Goal: Task Accomplishment & Management: Use online tool/utility

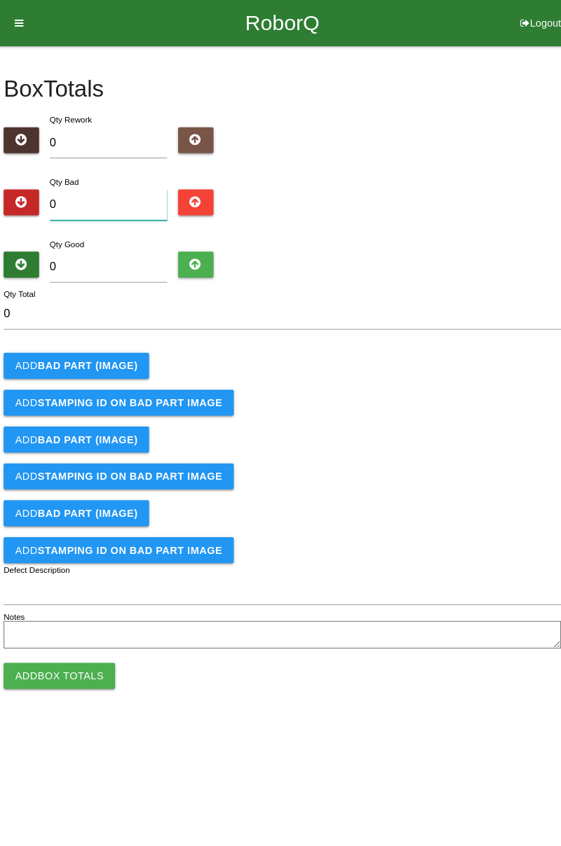
click at [128, 200] on input "0" at bounding box center [112, 199] width 114 height 30
type input "2"
click at [102, 349] on b "BAD PART (IMAGE)" at bounding box center [91, 354] width 97 height 11
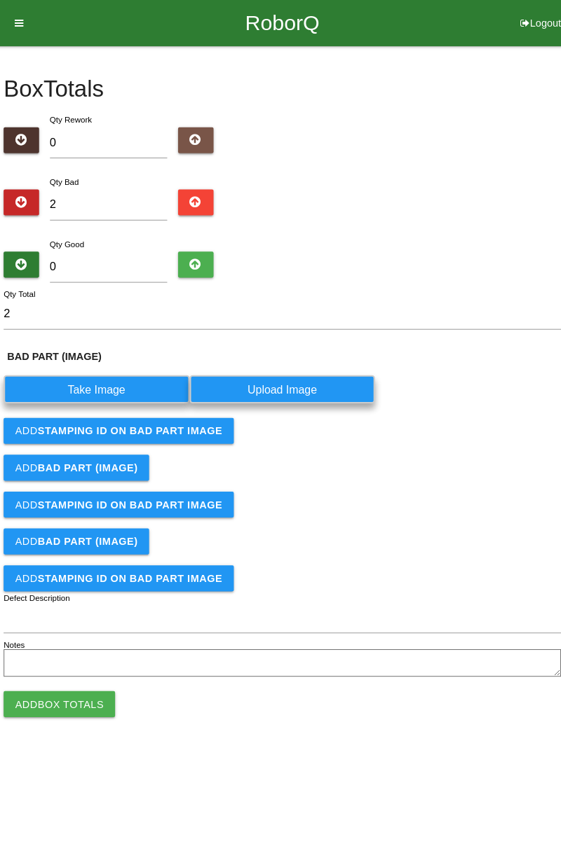
click at [116, 376] on label "Take Image" at bounding box center [101, 377] width 180 height 27
click at [0, 0] on \(IMAGE\) "Take Image" at bounding box center [0, 0] width 0 height 0
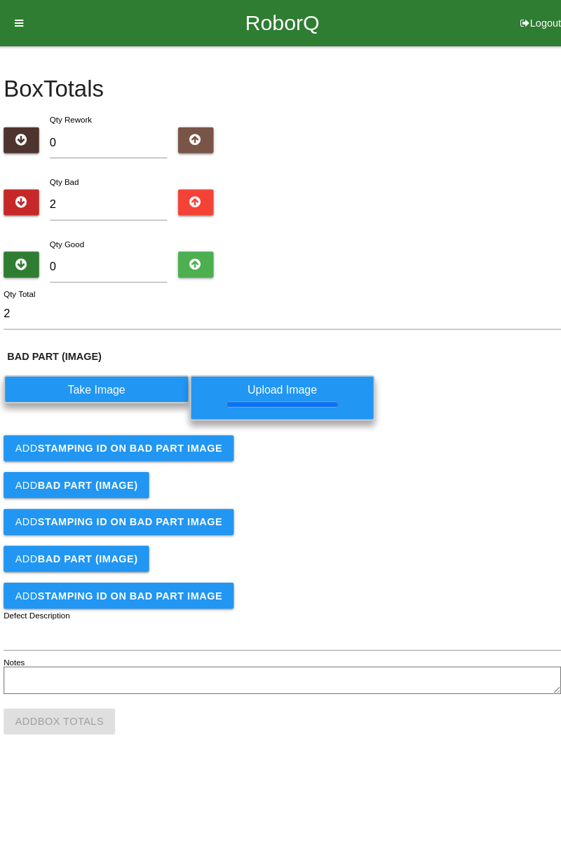
click at [202, 440] on button "Add STAMPING ID on BAD PART Image" at bounding box center [122, 434] width 223 height 25
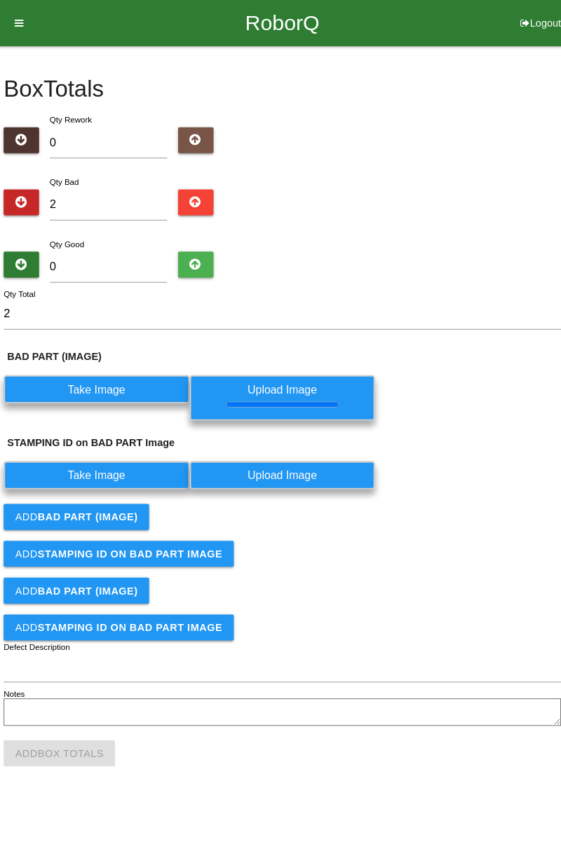
click at [149, 451] on label "Take Image" at bounding box center [101, 460] width 180 height 27
click at [0, 0] on PART "Take Image" at bounding box center [0, 0] width 0 height 0
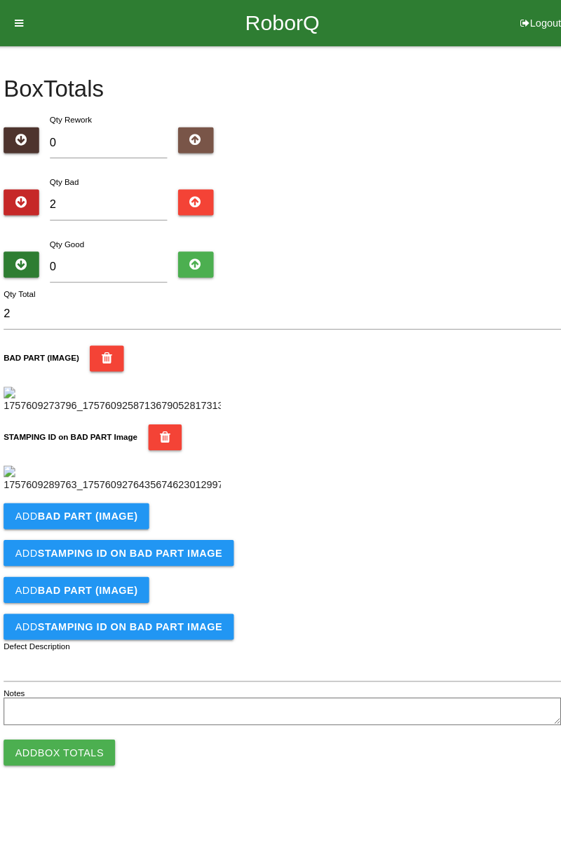
scroll to position [308, 0]
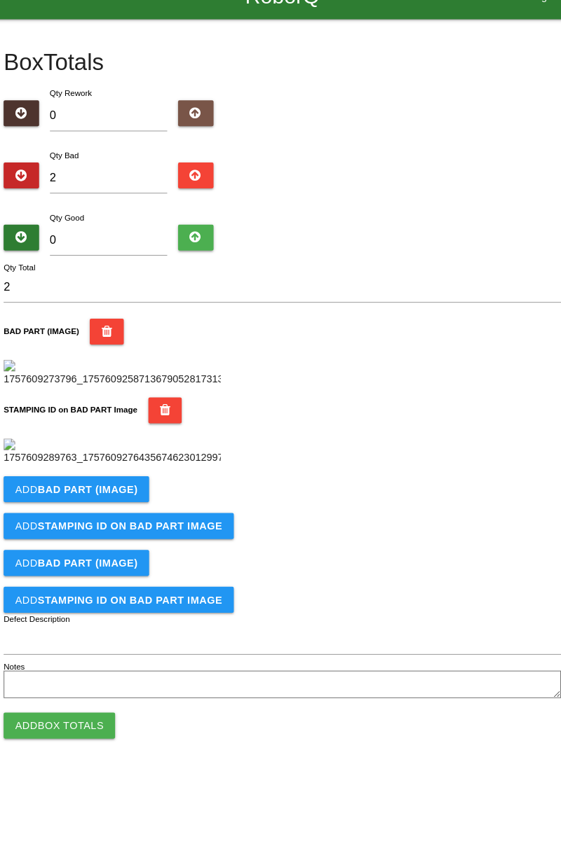
click at [141, 513] on button "Add BAD PART (IMAGE)" at bounding box center [81, 500] width 141 height 25
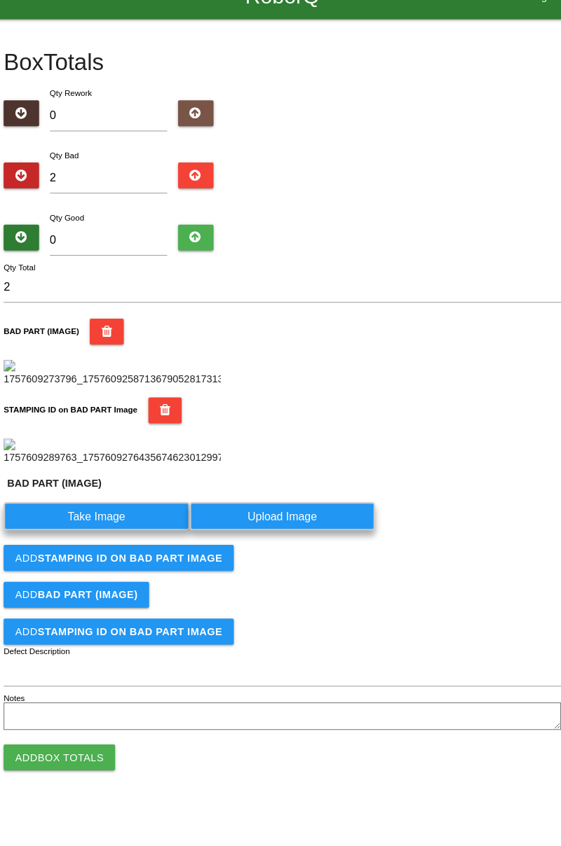
click at [114, 540] on label "Take Image" at bounding box center [101, 526] width 180 height 27
click at [0, 0] on \(IMAGE\) "Take Image" at bounding box center [0, 0] width 0 height 0
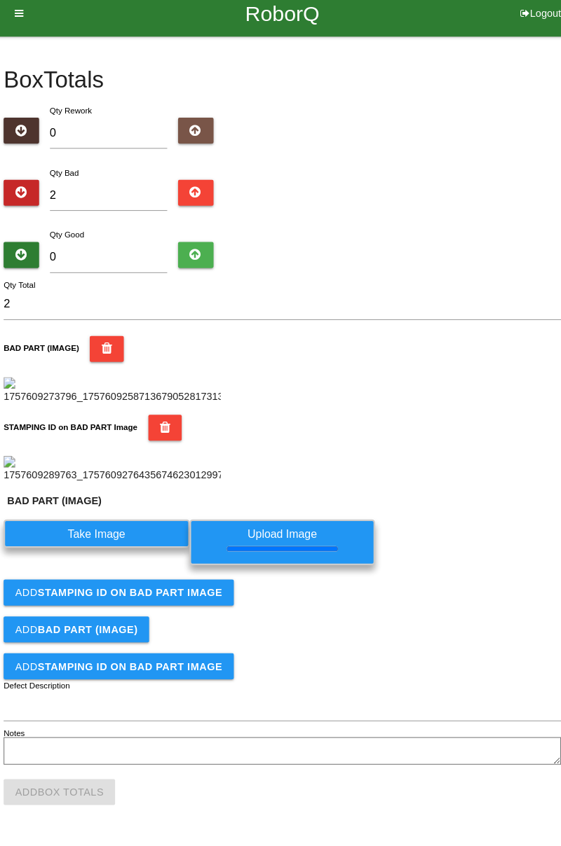
click at [204, 653] on form "2 Qty Total BAD PART (IMAGE) STAMPING ID on BAD PART Image BAD PART (IMAGE) Tak…" at bounding box center [281, 521] width 540 height 465
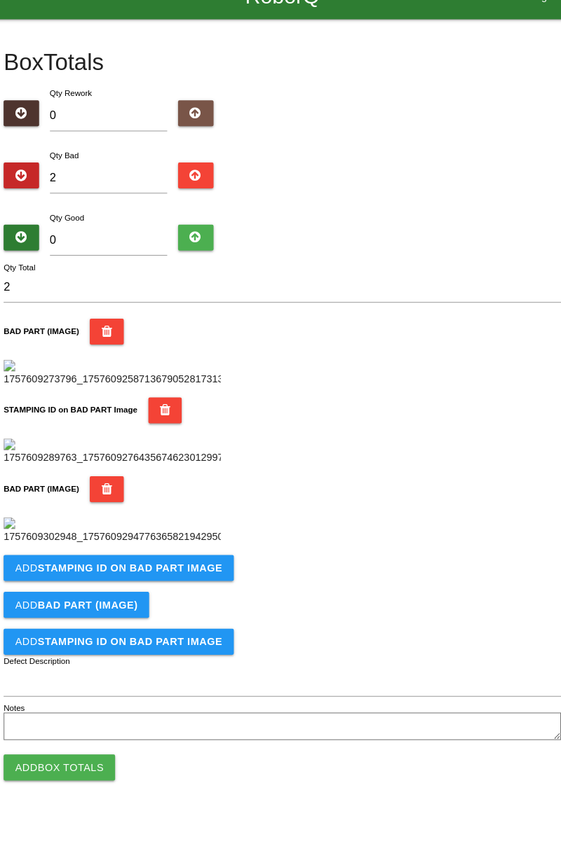
scroll to position [538, 0]
click at [167, 582] on b "STAMPING ID on BAD PART Image" at bounding box center [132, 576] width 179 height 11
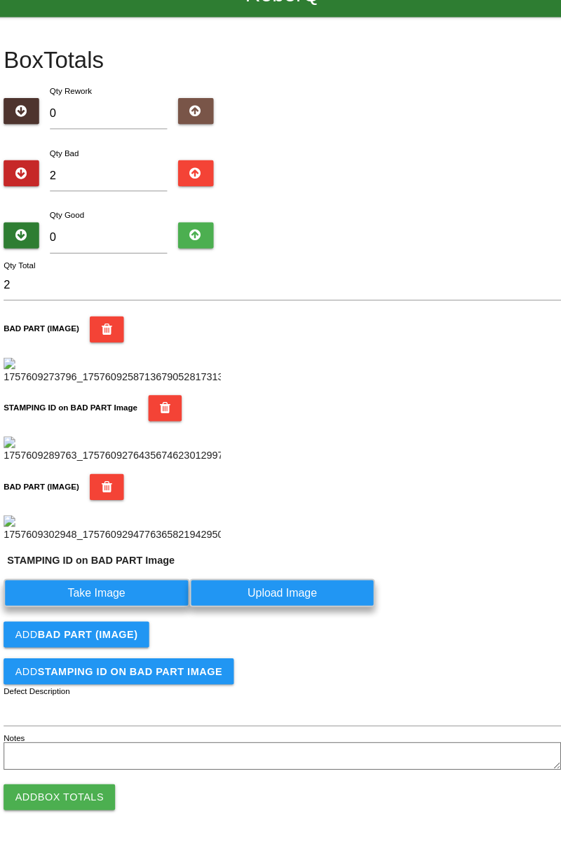
click at [116, 615] on label "Take Image" at bounding box center [101, 600] width 180 height 27
click at [0, 0] on PART "Take Image" at bounding box center [0, 0] width 0 height 0
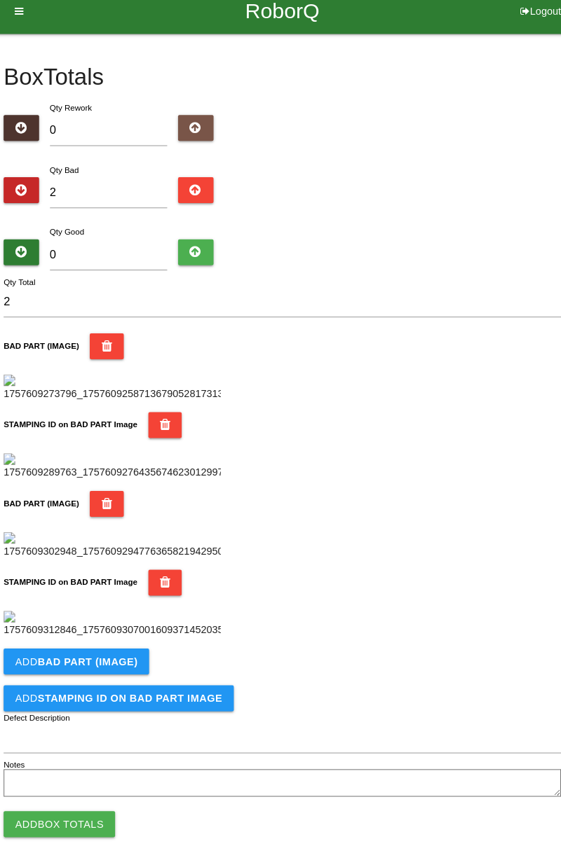
scroll to position [0, 0]
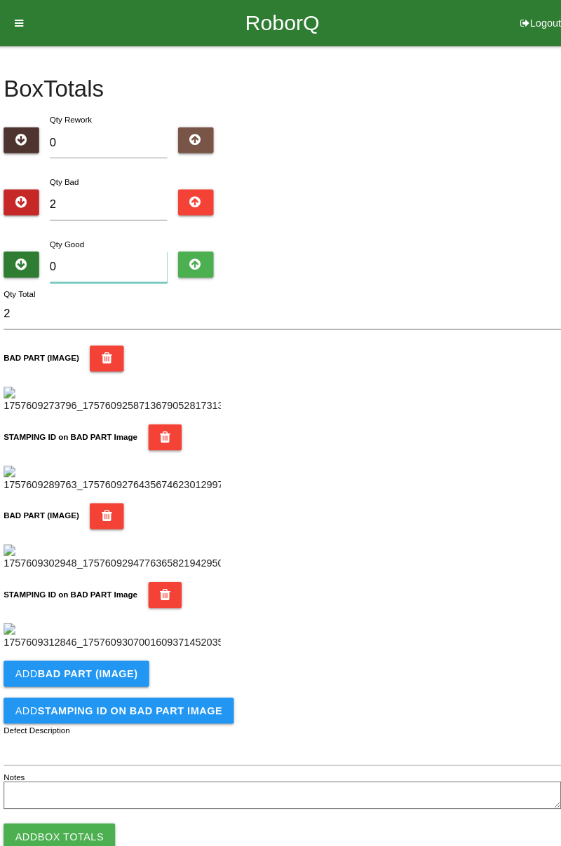
click at [112, 253] on input "0" at bounding box center [112, 259] width 114 height 30
type input "8"
type input "10"
type input "82"
type input "84"
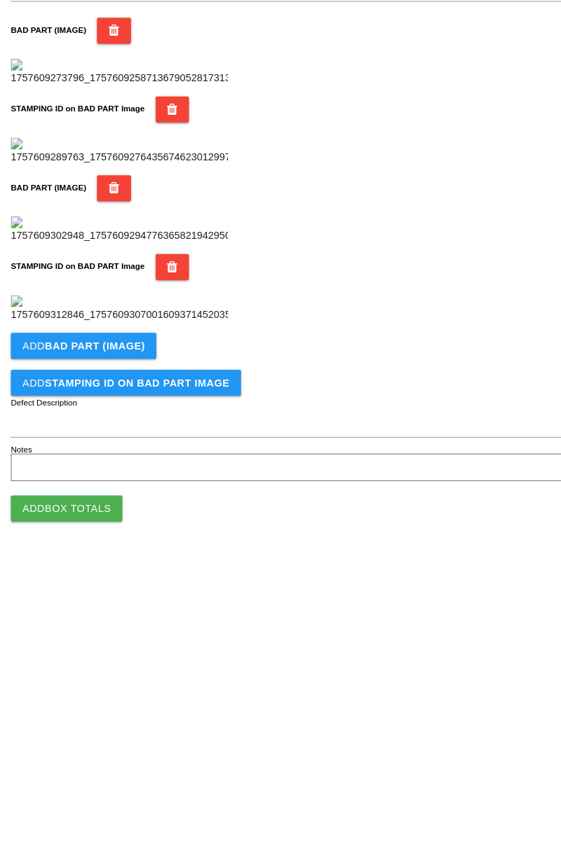
type input "82"
click at [107, 792] on button "Add Box Totals" at bounding box center [65, 798] width 108 height 25
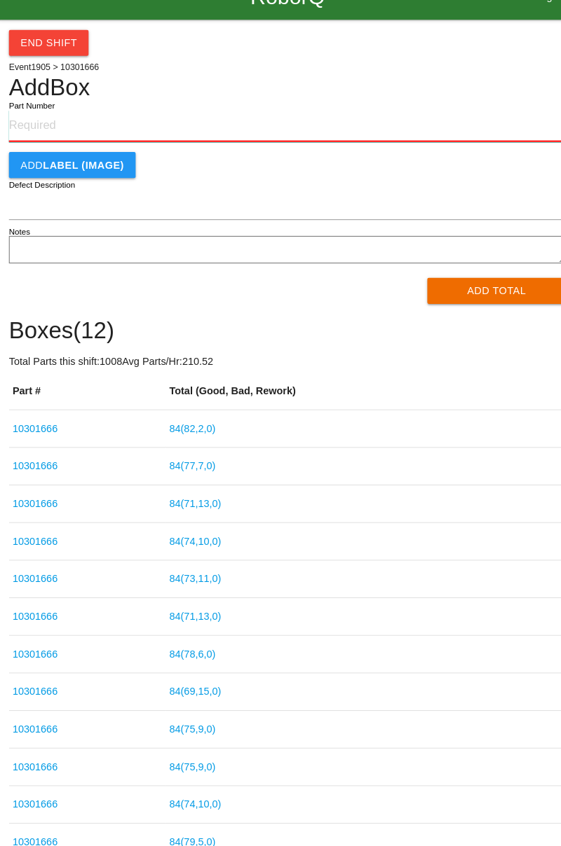
click at [53, 147] on input "Part Number" at bounding box center [281, 147] width 540 height 31
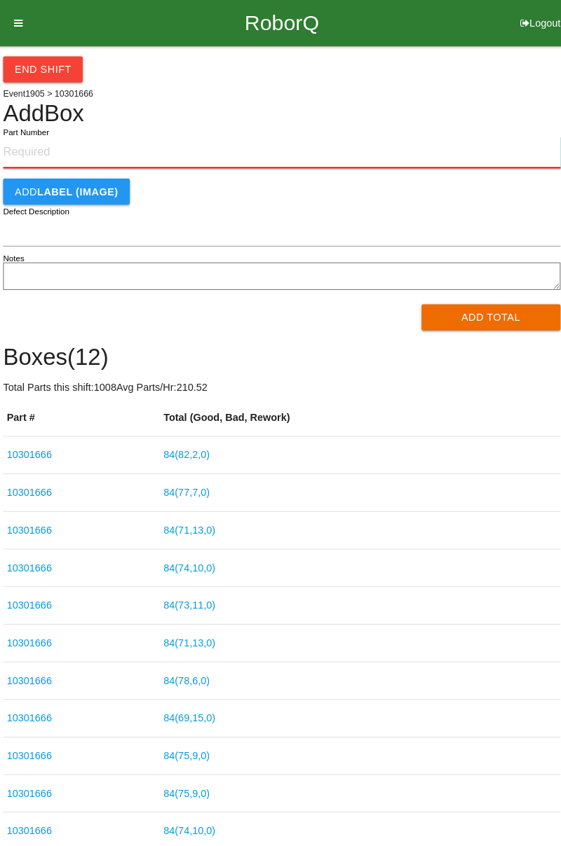
paste input "1"
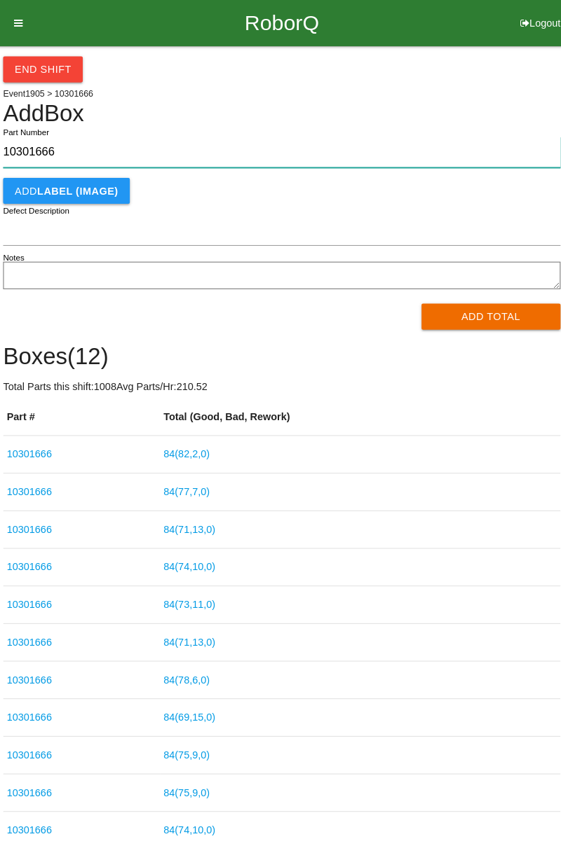
type input "10301666"
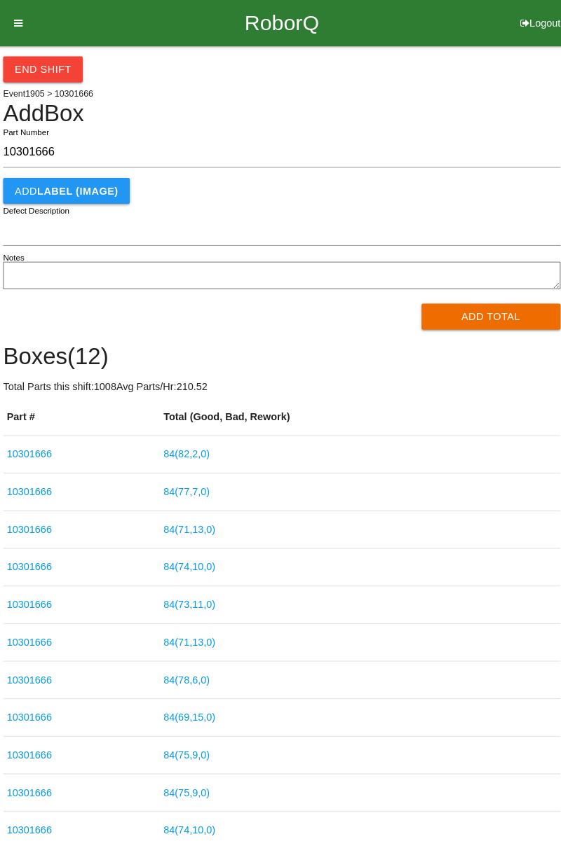
click at [495, 302] on button "Add Total" at bounding box center [483, 306] width 135 height 25
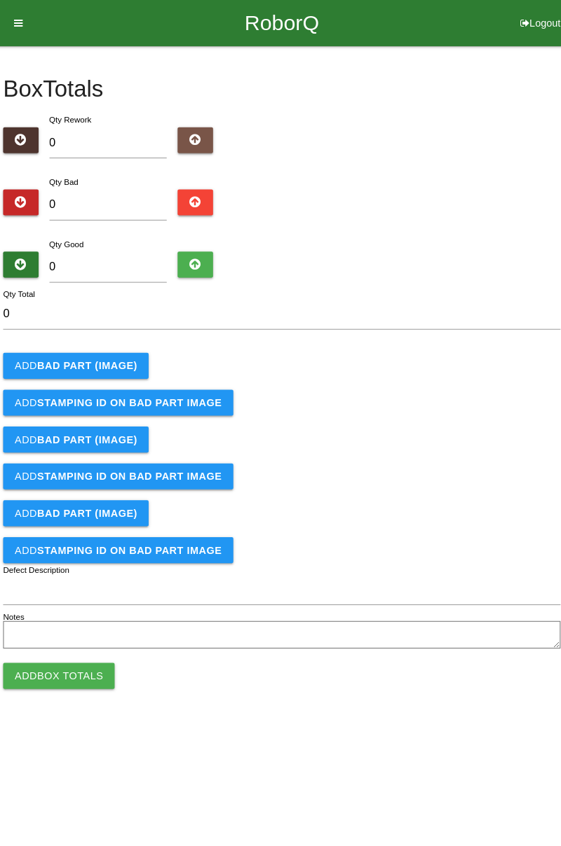
click at [112, 352] on b "BAD PART (IMAGE)" at bounding box center [91, 354] width 97 height 11
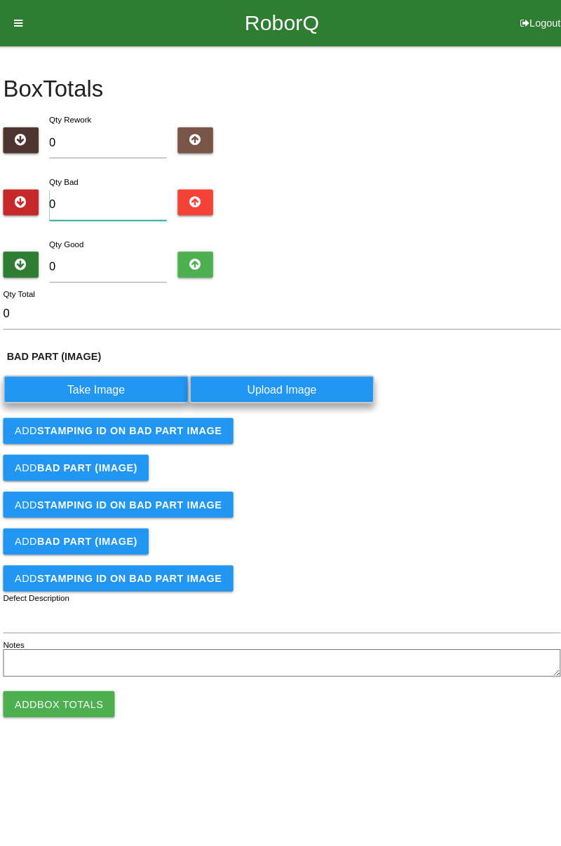
click at [116, 194] on input "0" at bounding box center [112, 199] width 114 height 30
type input "1"
click at [130, 380] on label "Take Image" at bounding box center [101, 377] width 180 height 27
click at [0, 0] on \(IMAGE\) "Take Image" at bounding box center [0, 0] width 0 height 0
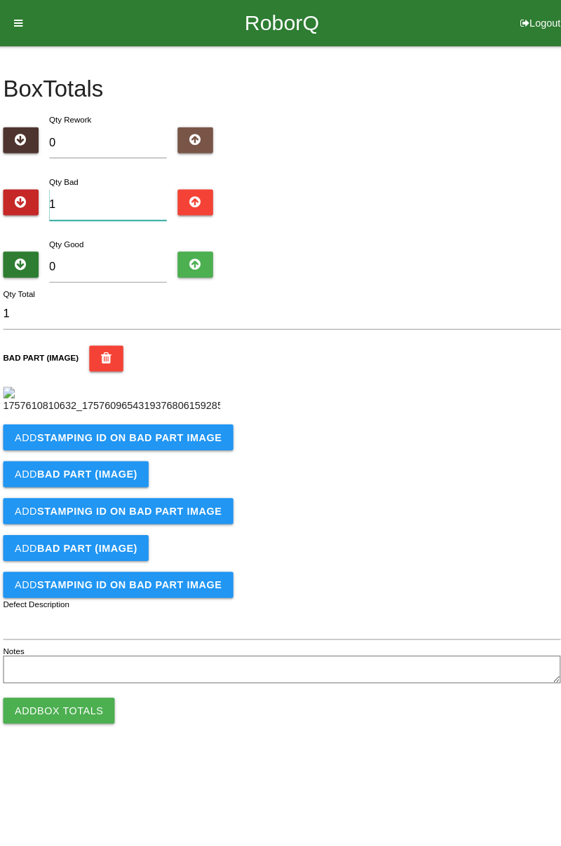
click at [112, 196] on input "1" at bounding box center [112, 199] width 114 height 30
type input "14"
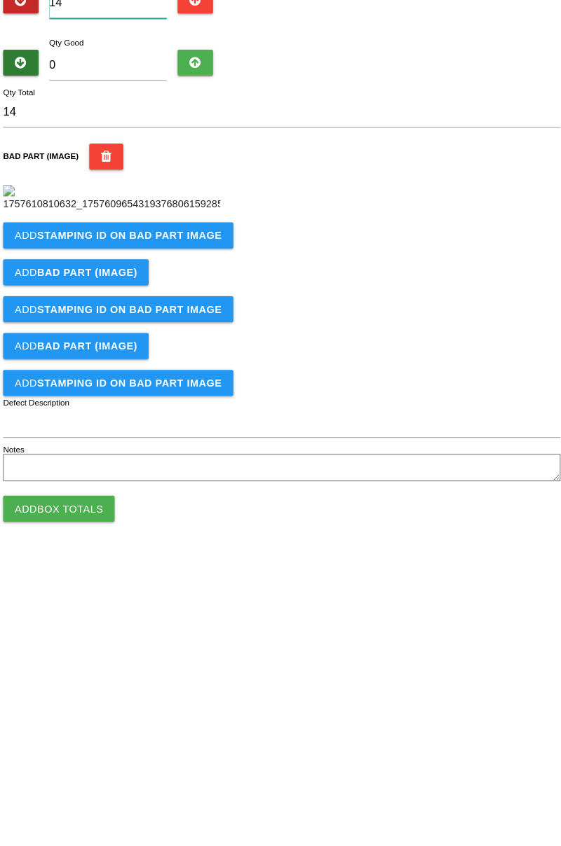
scroll to position [78, 0]
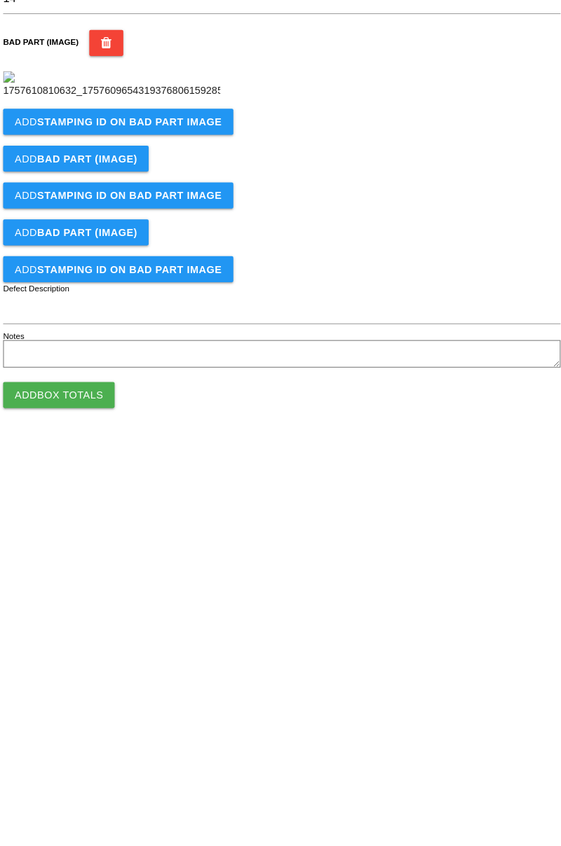
type input "14"
click at [172, 430] on b "STAMPING ID on BAD PART Image" at bounding box center [132, 423] width 179 height 11
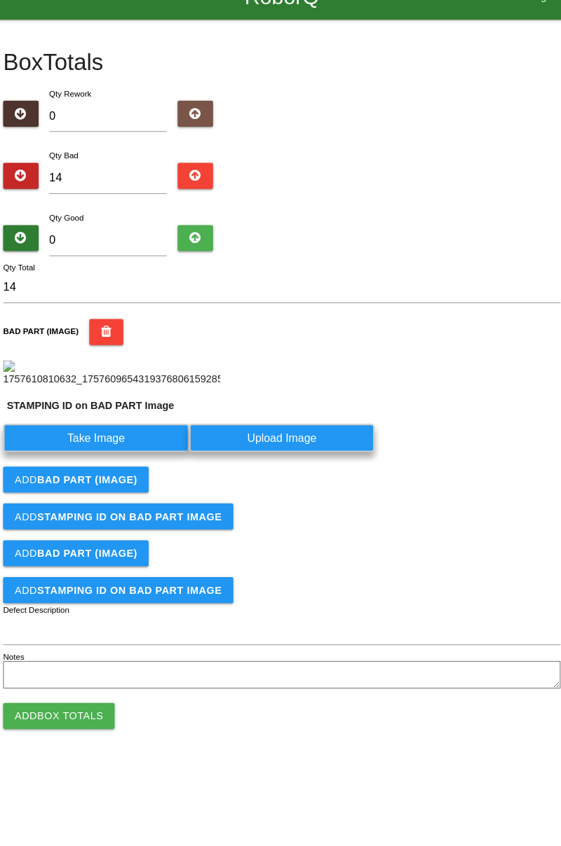
click at [135, 464] on label "Take Image" at bounding box center [101, 450] width 180 height 27
click at [0, 0] on PART "Take Image" at bounding box center [0, 0] width 0 height 0
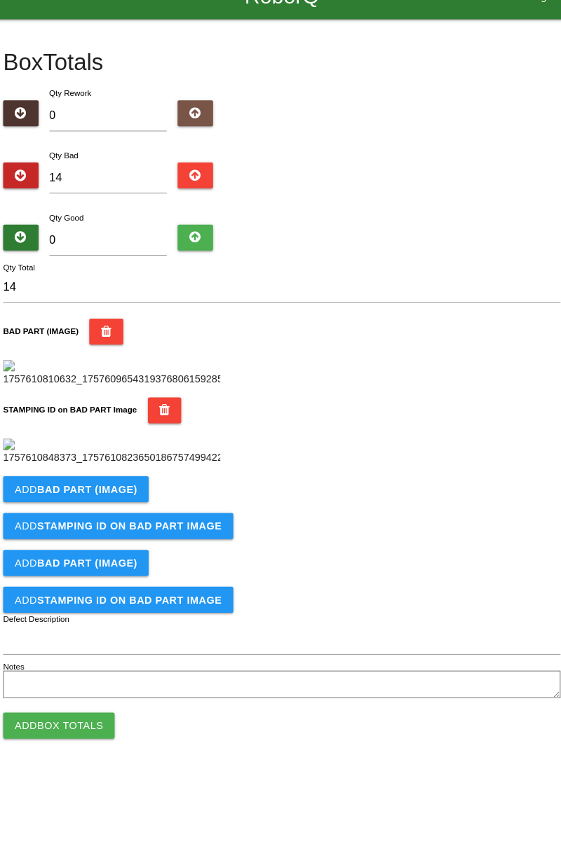
scroll to position [308, 0]
click at [125, 506] on b "BAD PART (IMAGE)" at bounding box center [91, 500] width 97 height 11
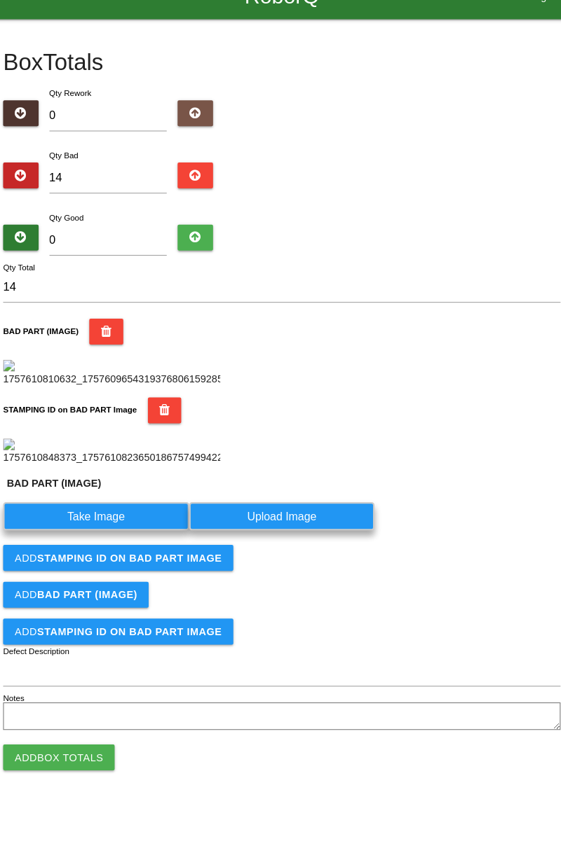
click at [115, 540] on label "Take Image" at bounding box center [101, 526] width 180 height 27
click at [0, 0] on \(IMAGE\) "Take Image" at bounding box center [0, 0] width 0 height 0
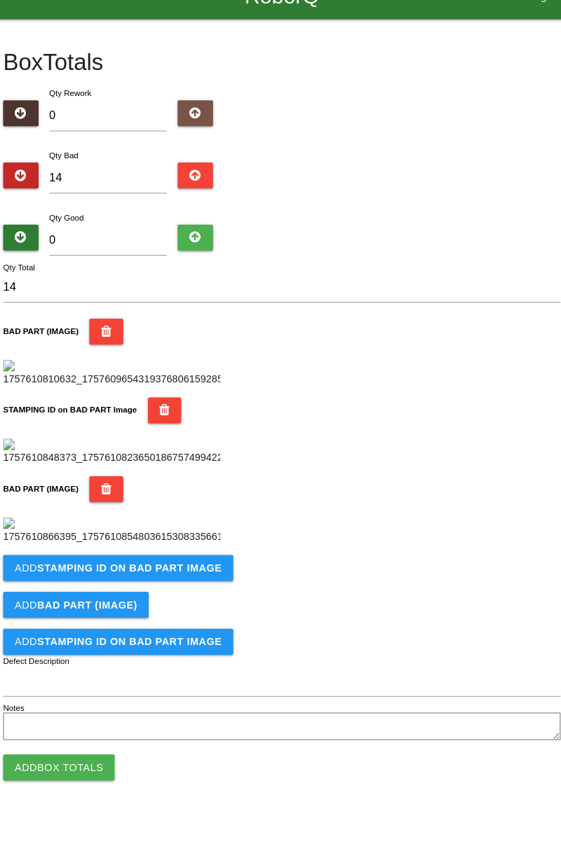
scroll to position [538, 0]
click at [152, 582] on b "STAMPING ID on BAD PART Image" at bounding box center [132, 576] width 179 height 11
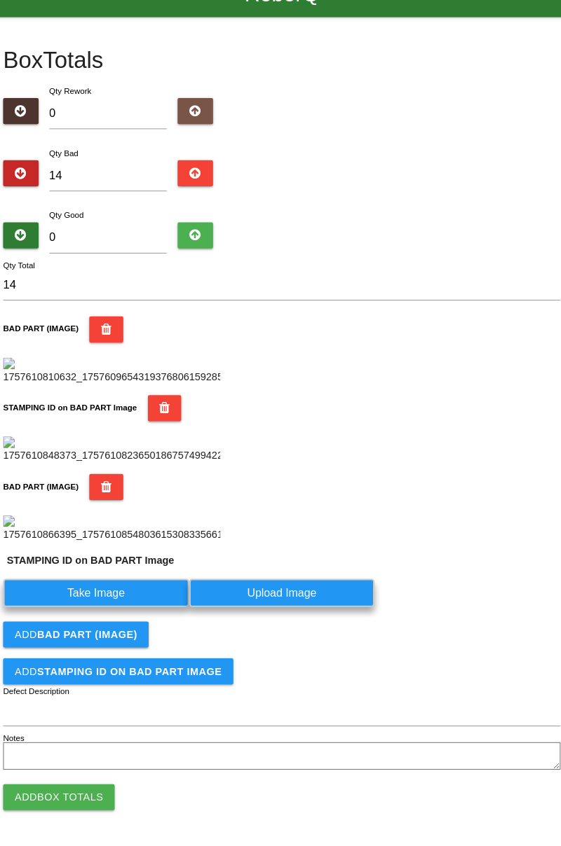
click at [114, 615] on label "Take Image" at bounding box center [101, 600] width 180 height 27
click at [0, 0] on PART "Take Image" at bounding box center [0, 0] width 0 height 0
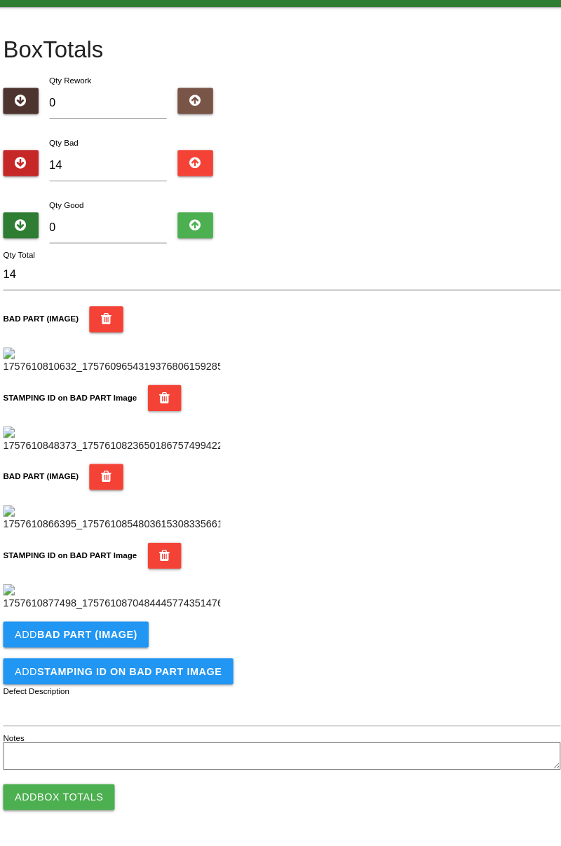
scroll to position [768, 0]
click at [122, 645] on b "BAD PART (IMAGE)" at bounding box center [91, 641] width 97 height 11
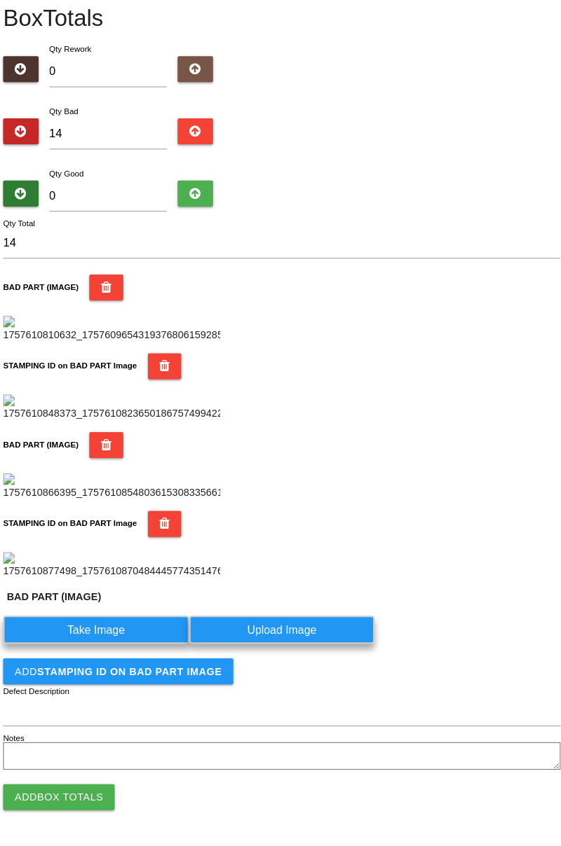
click at [129, 650] on label "Take Image" at bounding box center [101, 636] width 180 height 27
click at [0, 0] on \(IMAGE\) "Take Image" at bounding box center [0, 0] width 0 height 0
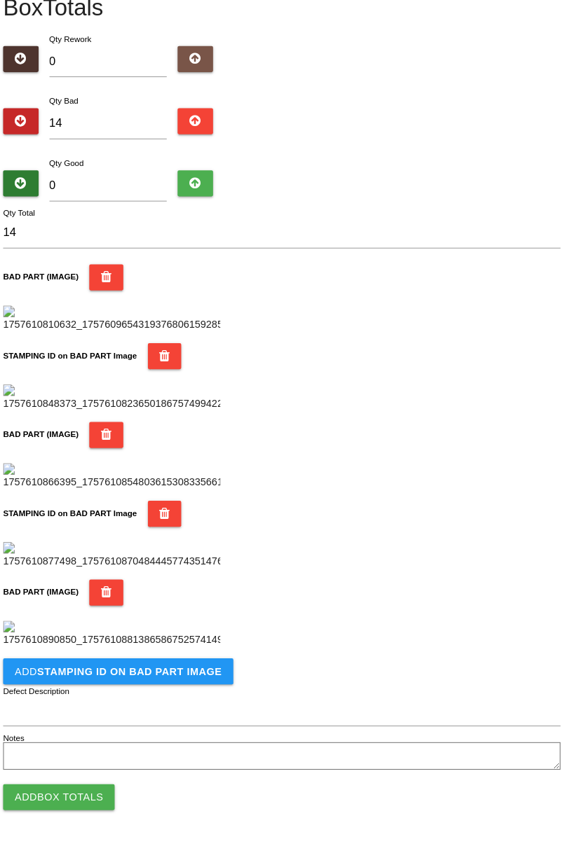
scroll to position [998, 0]
click at [129, 687] on button "Add STAMPING ID on BAD PART Image" at bounding box center [122, 676] width 223 height 25
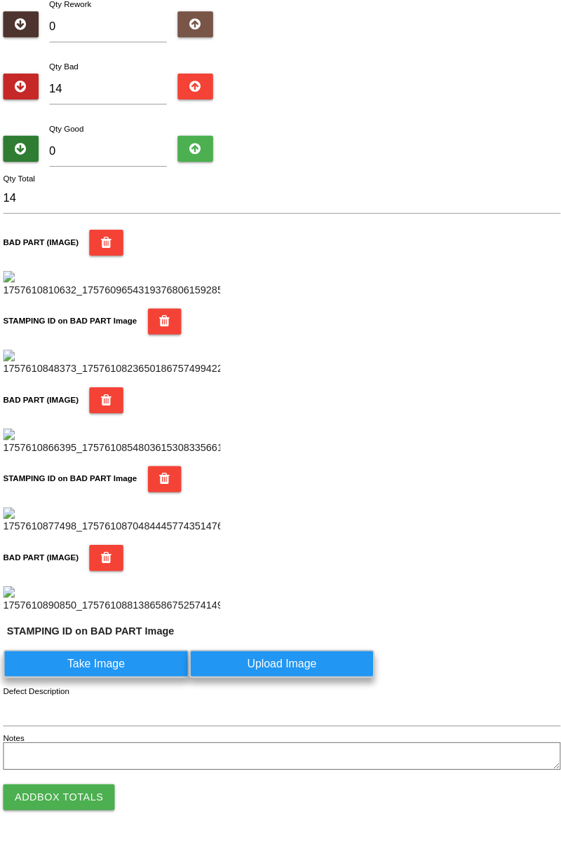
click at [119, 683] on label "Take Image" at bounding box center [101, 669] width 180 height 27
click at [0, 0] on PART "Take Image" at bounding box center [0, 0] width 0 height 0
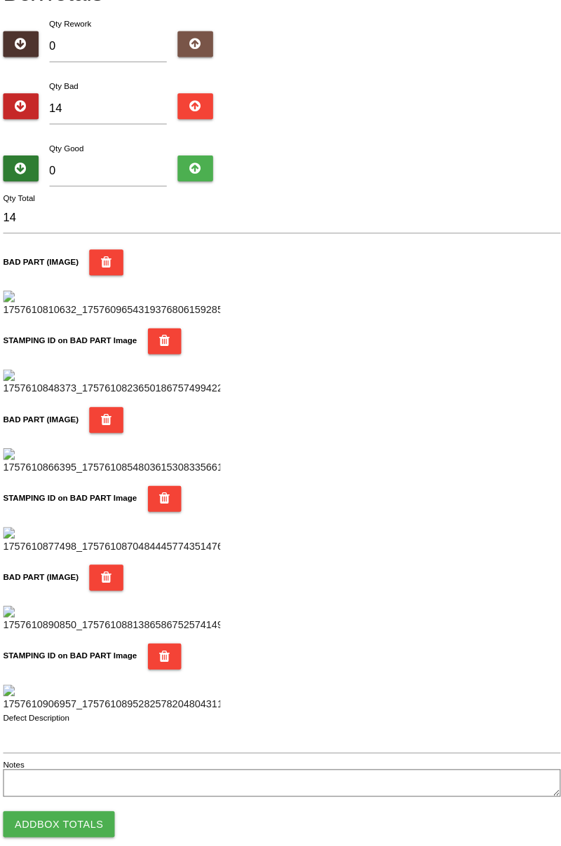
scroll to position [0, 0]
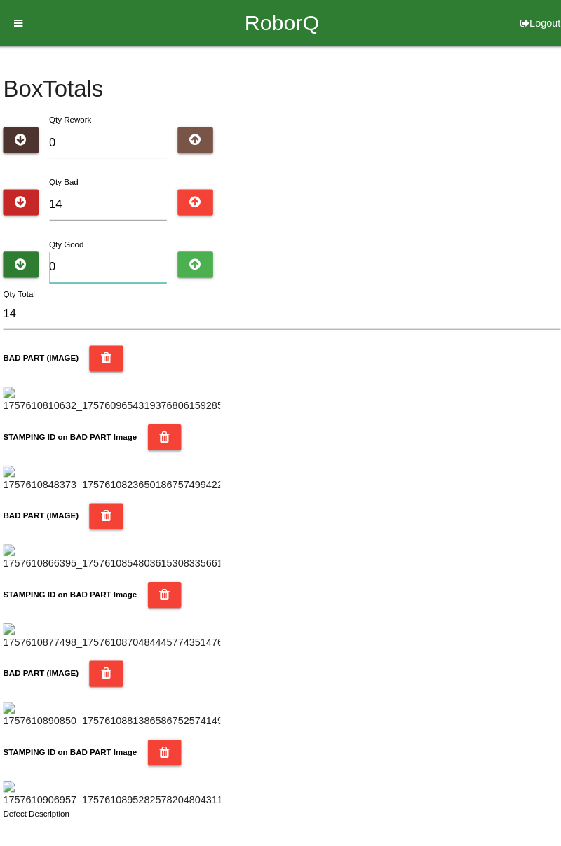
click at [117, 258] on input "0" at bounding box center [112, 259] width 114 height 30
type input "7"
type input "21"
type input "70"
type input "84"
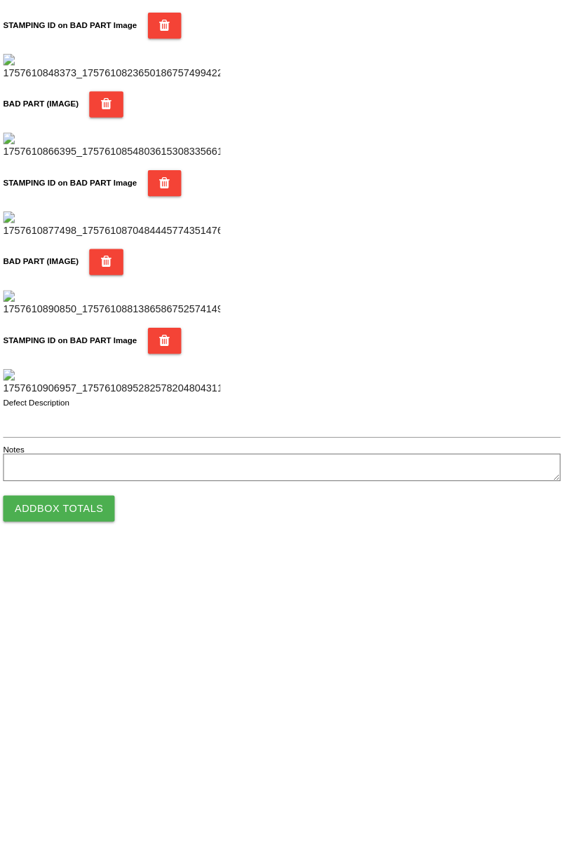
scroll to position [1228, 0]
type input "70"
click at [90, 795] on button "Add Box Totals" at bounding box center [65, 798] width 108 height 25
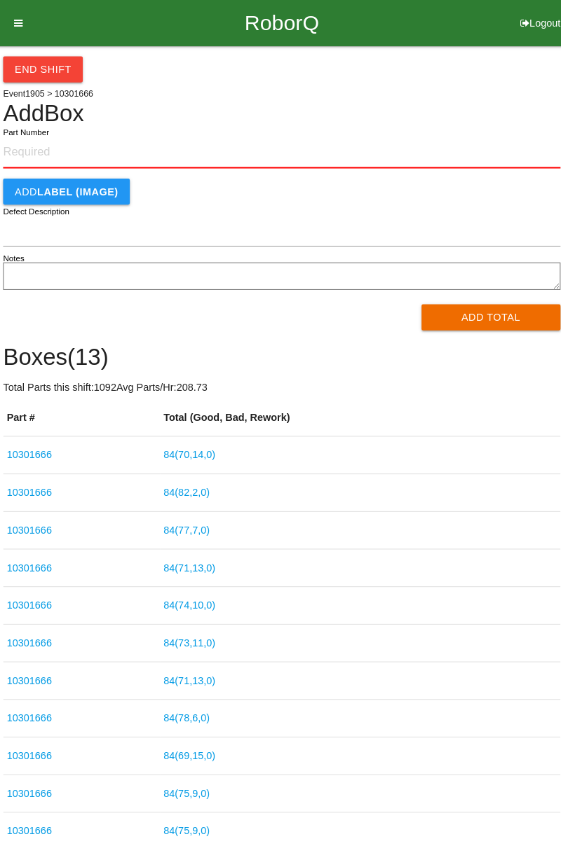
click at [50, 143] on input "Part Number" at bounding box center [281, 147] width 540 height 31
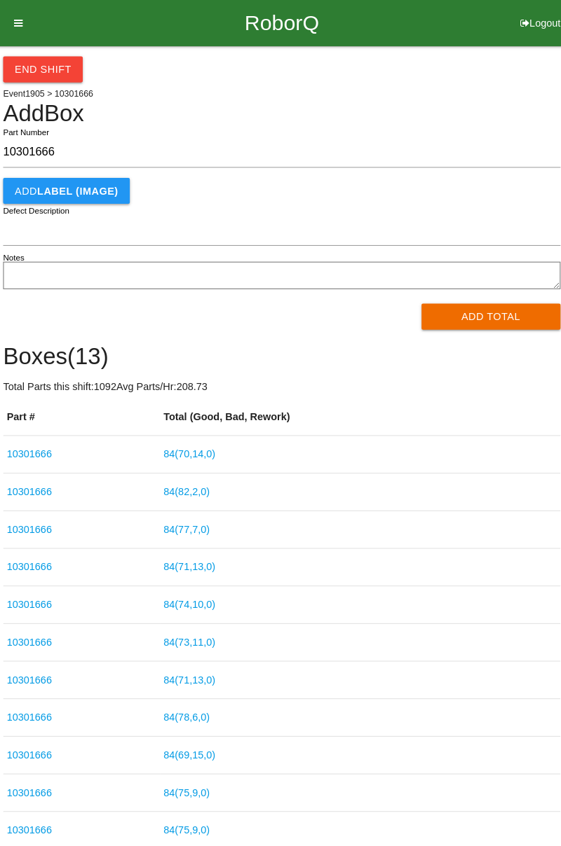
type input "10301666"
click at [490, 314] on button "Add Total" at bounding box center [483, 306] width 135 height 25
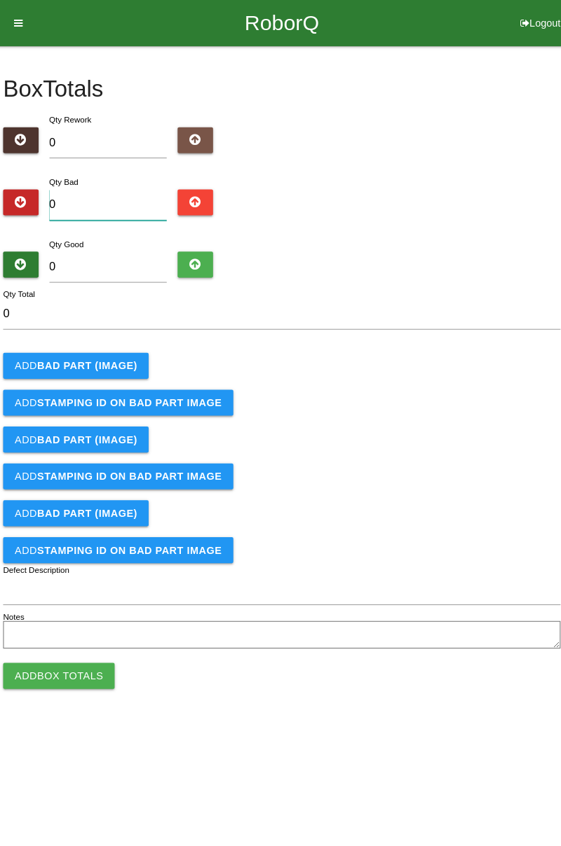
click at [104, 198] on input "0" at bounding box center [112, 199] width 114 height 30
type input "1"
type input "13"
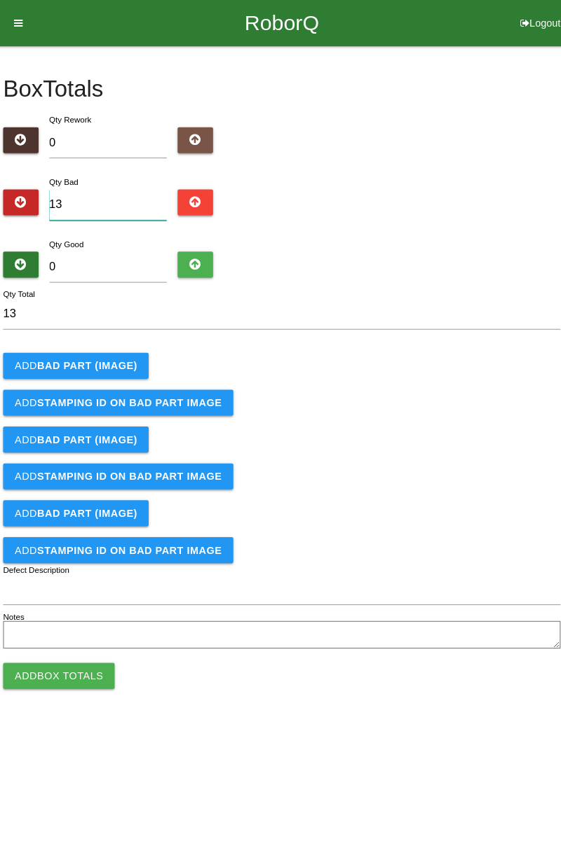
type input "13"
click at [122, 252] on input "0" at bounding box center [112, 259] width 114 height 30
type input "6"
type input "19"
type input "68"
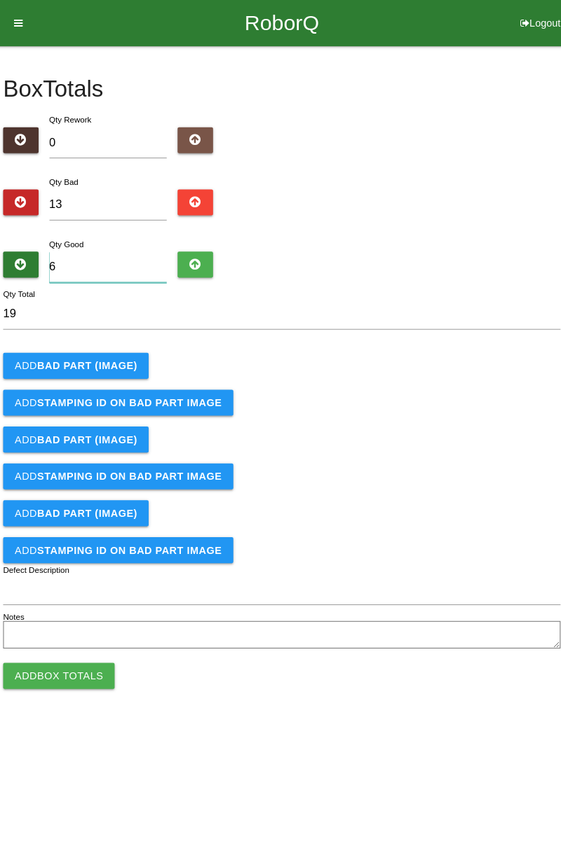
type input "81"
type input "6"
type input "19"
type input "0"
type input "13"
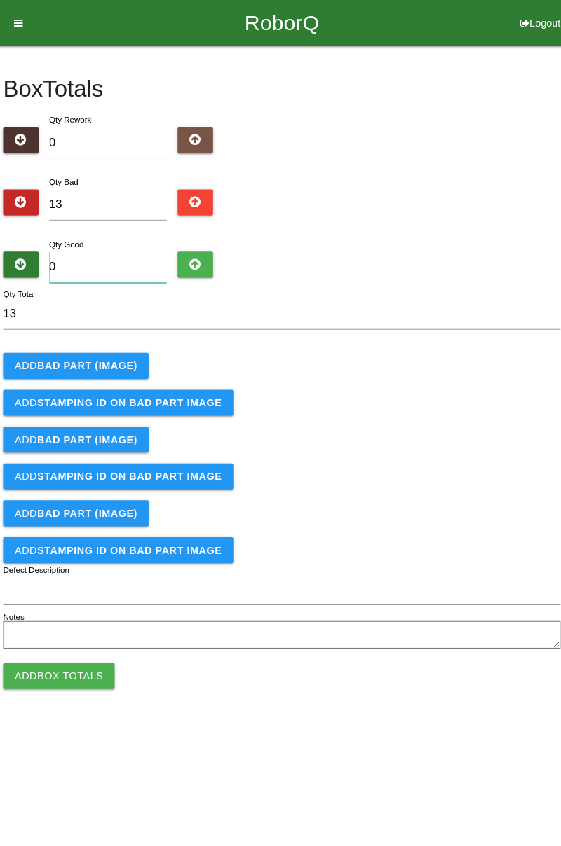
type input "7"
type input "20"
type input "71"
type input "84"
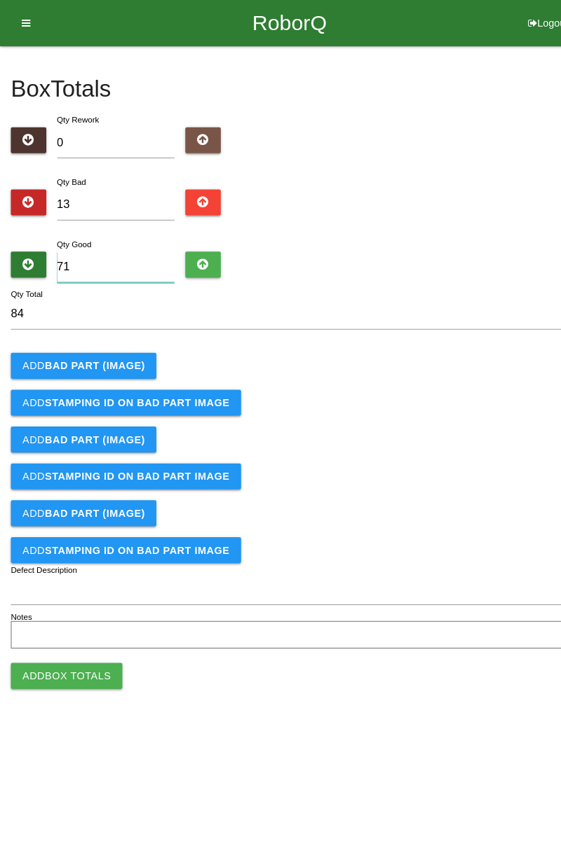
type input "71"
click at [109, 349] on b "BAD PART (IMAGE)" at bounding box center [91, 354] width 97 height 11
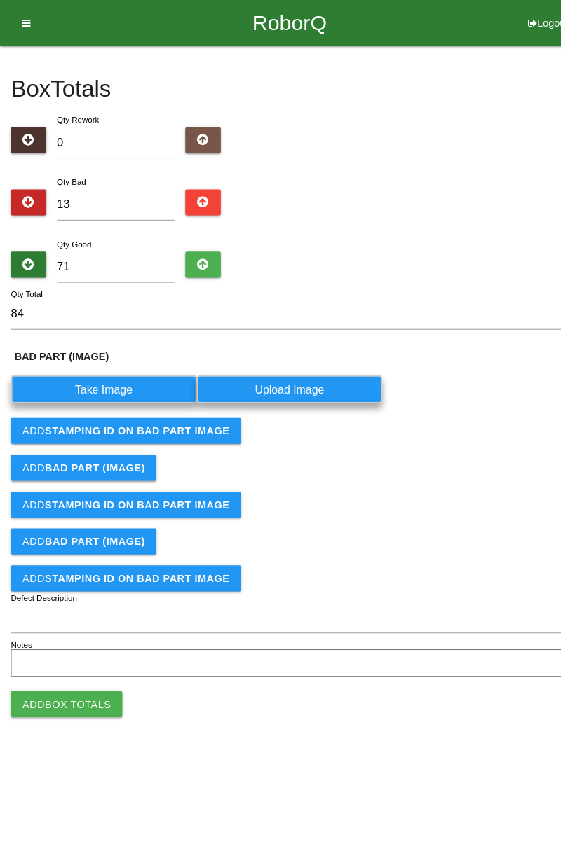
click at [109, 378] on label "Take Image" at bounding box center [101, 377] width 180 height 27
click at [0, 0] on \(IMAGE\) "Take Image" at bounding box center [0, 0] width 0 height 0
click at [516, 22] on icon at bounding box center [515, 22] width 9 height 45
select select "Worker"
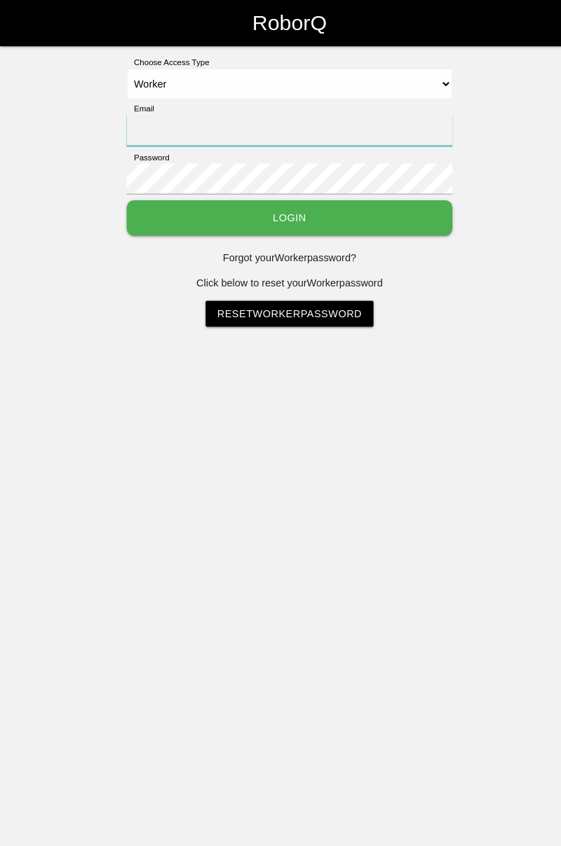
click at [337, 120] on input "Email" at bounding box center [280, 126] width 315 height 30
type input "[PERSON_NAME][EMAIL_ADDRESS][DOMAIN_NAME]"
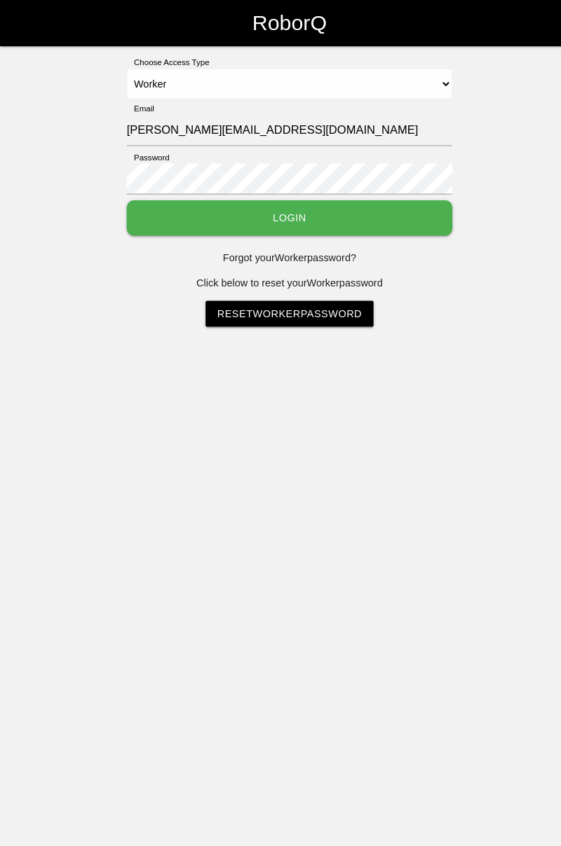
click at [338, 205] on button "Login" at bounding box center [280, 211] width 315 height 34
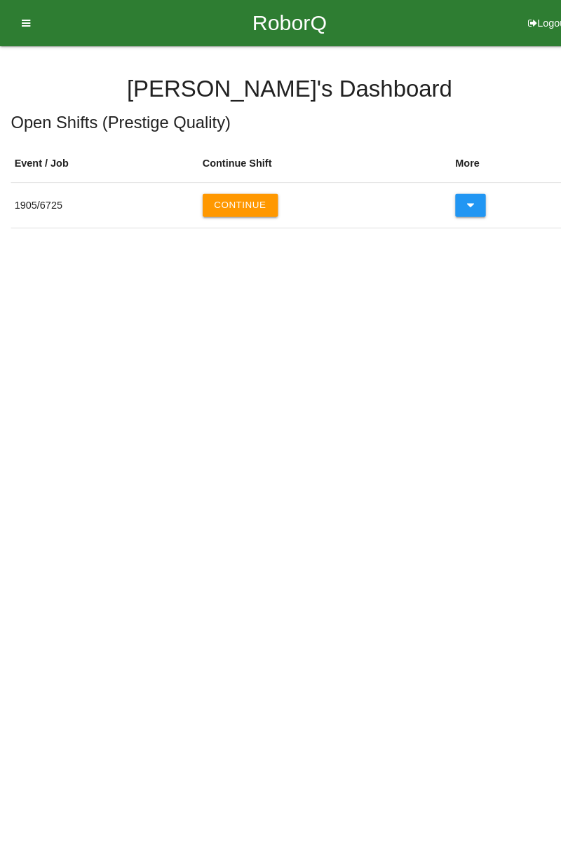
click at [252, 194] on button "Continue" at bounding box center [232, 199] width 73 height 22
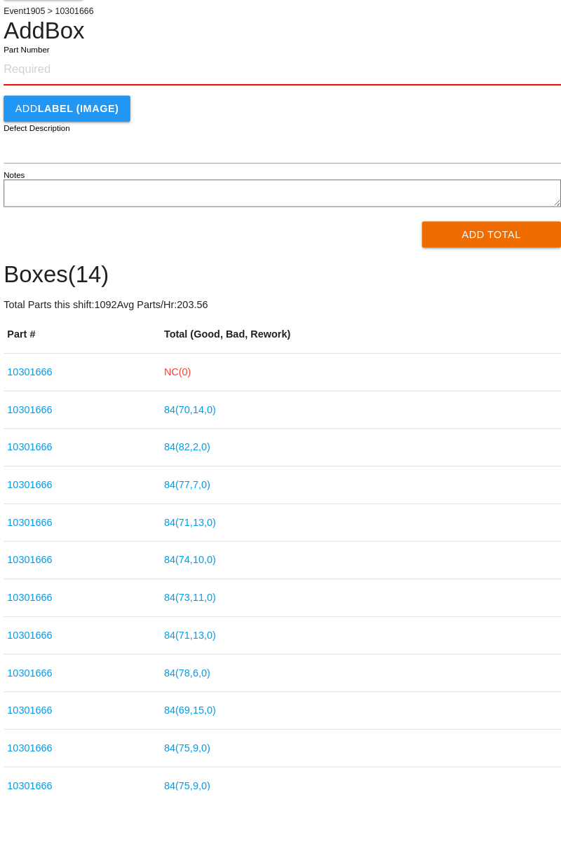
click at [206, 478] on link "84 ( 70 , 14 , 0 )" at bounding box center [191, 477] width 50 height 11
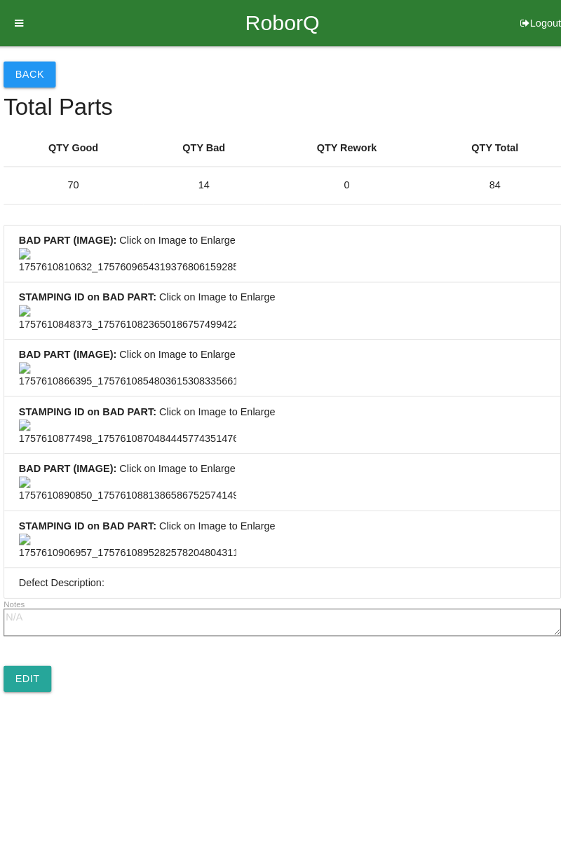
click at [48, 70] on button "Back" at bounding box center [36, 72] width 50 height 25
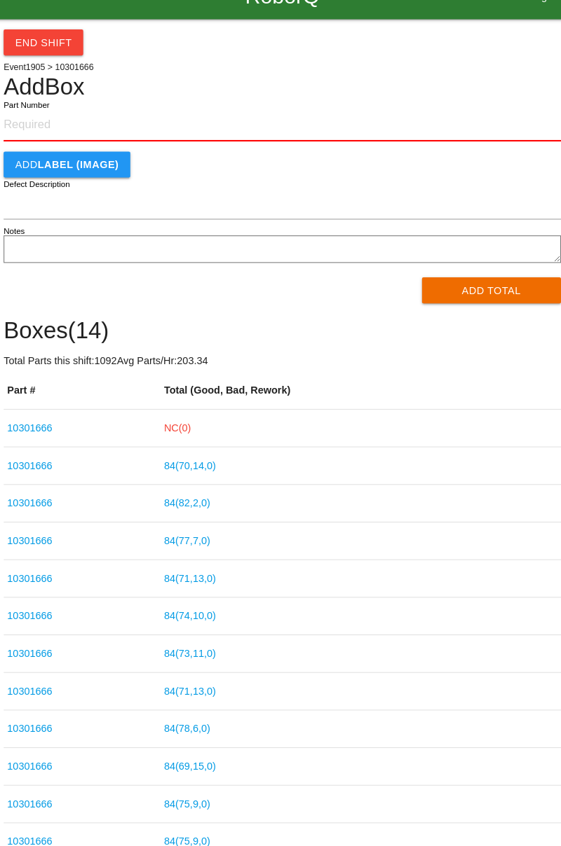
click at [53, 151] on input "Part Number" at bounding box center [281, 147] width 540 height 31
type input "10301666"
click at [192, 445] on link "NC( 0 )" at bounding box center [179, 440] width 26 height 11
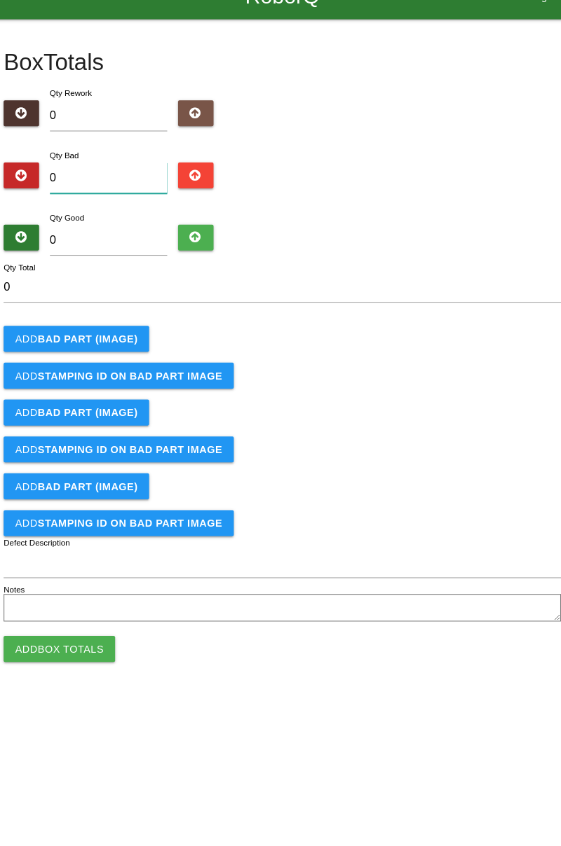
click at [129, 192] on input "0" at bounding box center [112, 199] width 114 height 30
type input "3"
type input "0"
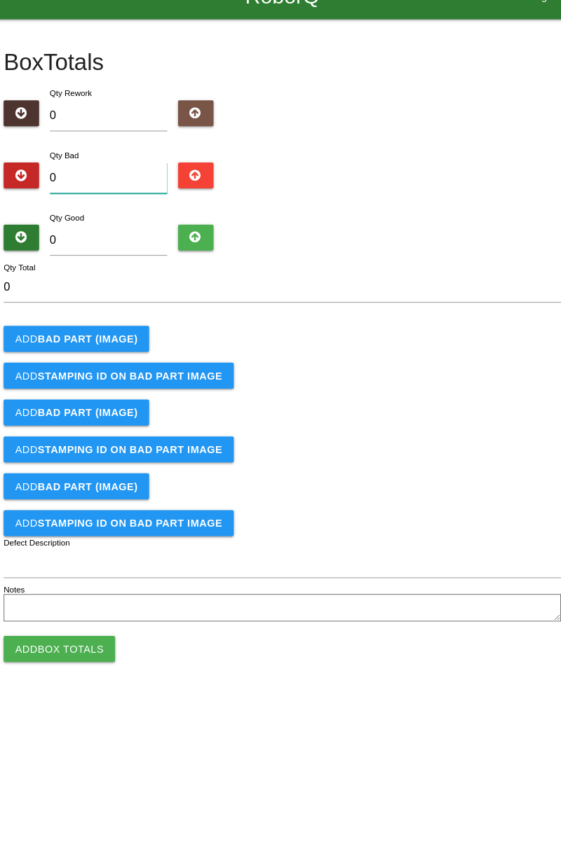
type input "6"
click at [135, 353] on b "BAD PART (IMAGE)" at bounding box center [91, 354] width 97 height 11
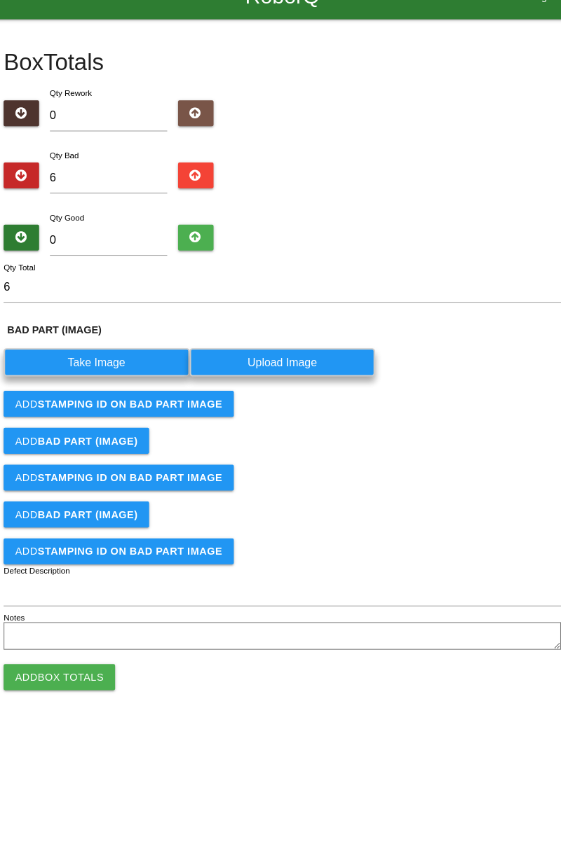
click at [114, 380] on label "Take Image" at bounding box center [101, 377] width 180 height 27
click at [0, 0] on \(IMAGE\) "Take Image" at bounding box center [0, 0] width 0 height 0
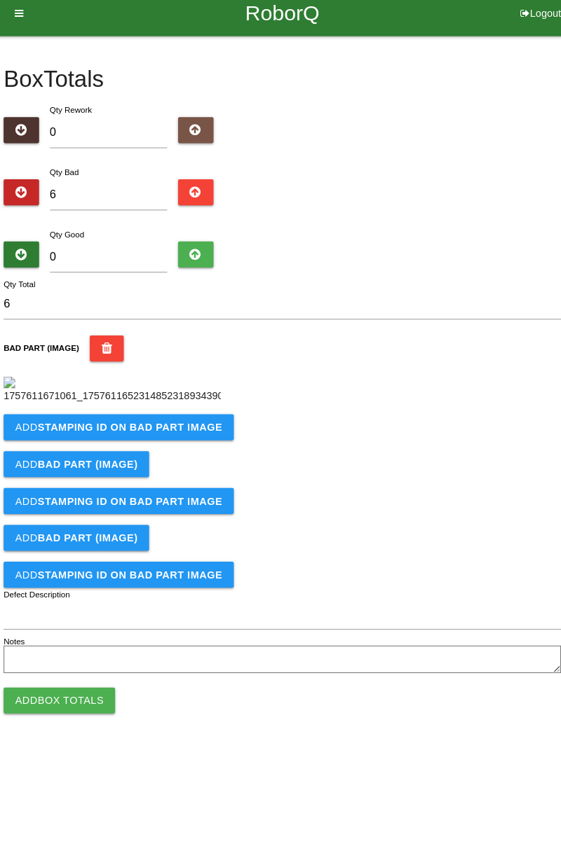
click at [208, 430] on b "STAMPING ID on BAD PART Image" at bounding box center [132, 423] width 179 height 11
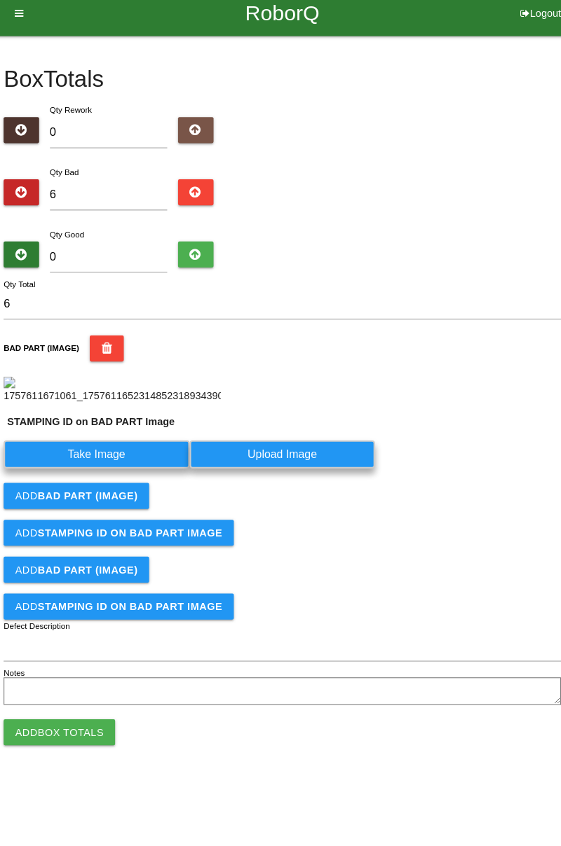
click at [147, 464] on label "Take Image" at bounding box center [101, 450] width 180 height 27
click at [0, 0] on PART "Take Image" at bounding box center [0, 0] width 0 height 0
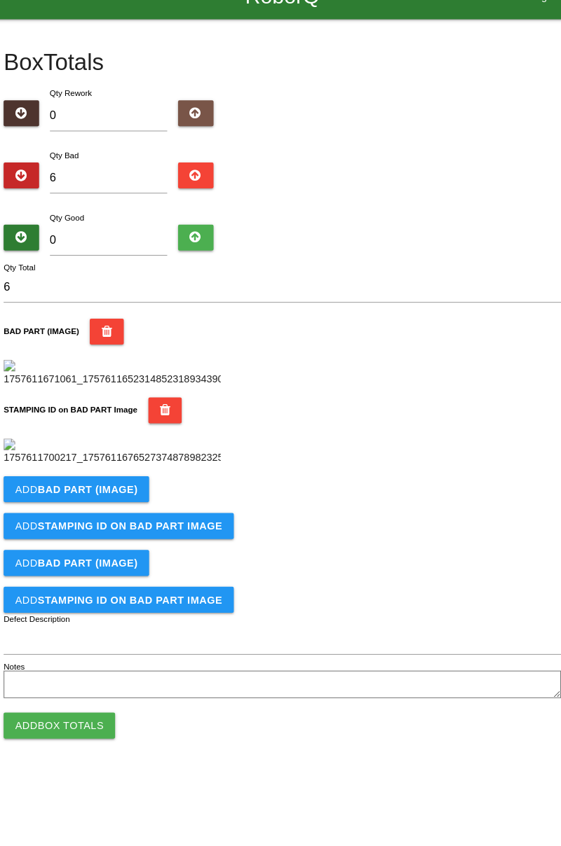
scroll to position [308, 0]
click at [128, 506] on b "BAD PART (IMAGE)" at bounding box center [91, 500] width 97 height 11
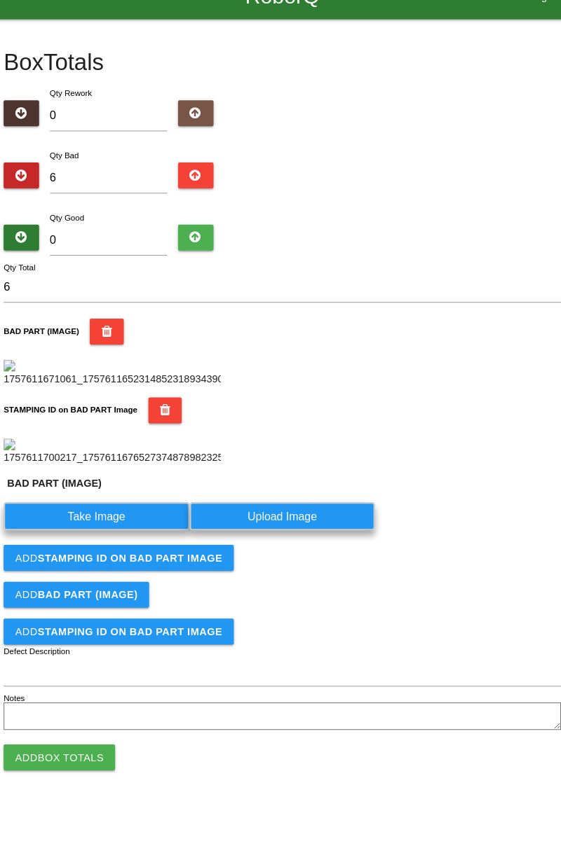
click at [120, 540] on label "Take Image" at bounding box center [101, 526] width 180 height 27
click at [0, 0] on \(IMAGE\) "Take Image" at bounding box center [0, 0] width 0 height 0
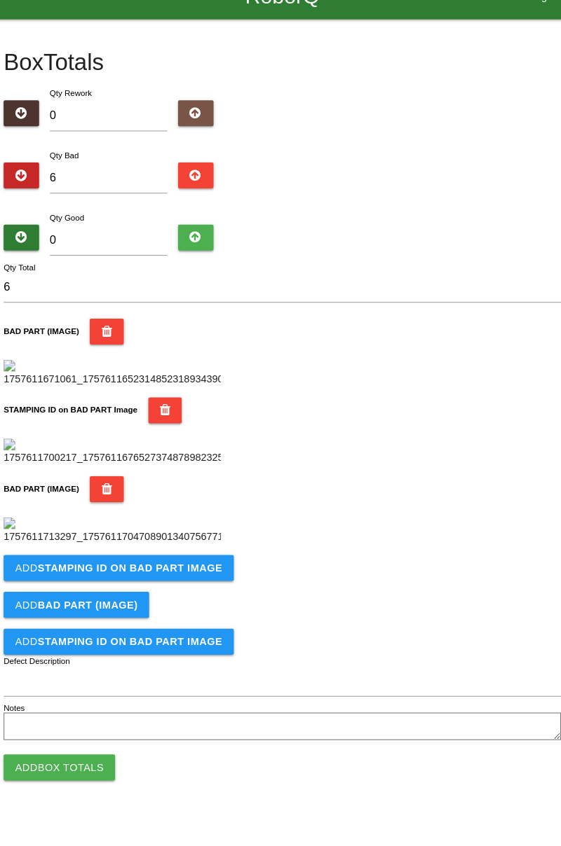
scroll to position [538, 0]
click at [189, 589] on button "Add STAMPING ID on BAD PART Image" at bounding box center [122, 576] width 223 height 25
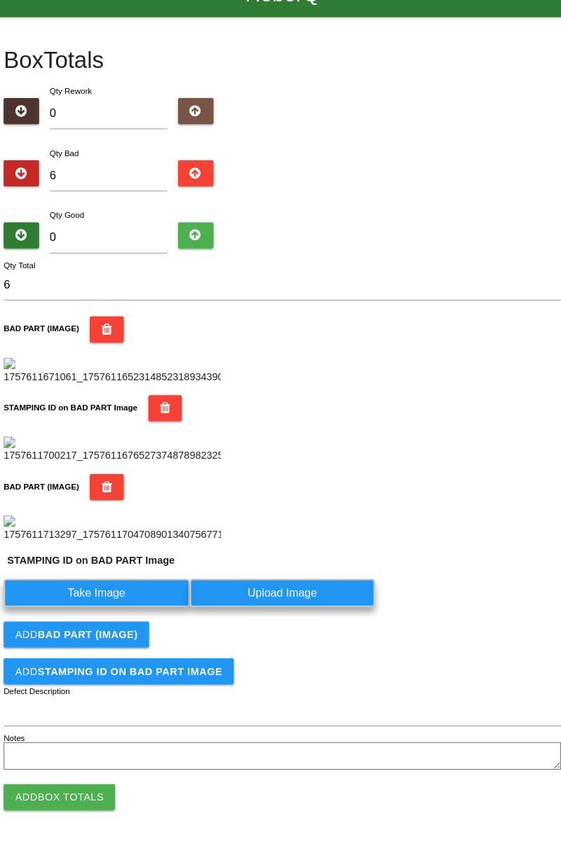
click at [150, 615] on label "Take Image" at bounding box center [101, 600] width 180 height 27
click at [0, 0] on PART "Take Image" at bounding box center [0, 0] width 0 height 0
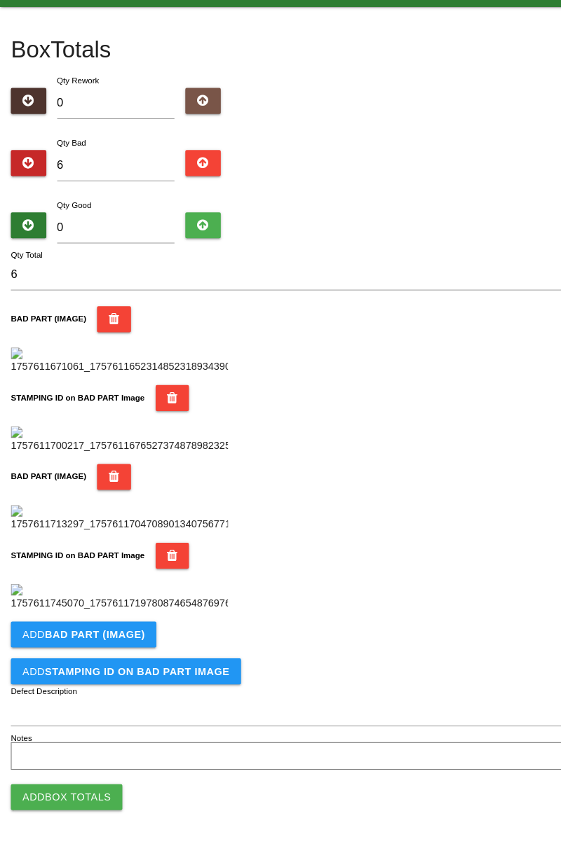
scroll to position [768, 0]
click at [146, 646] on button "Add BAD PART (IMAGE)" at bounding box center [81, 641] width 141 height 25
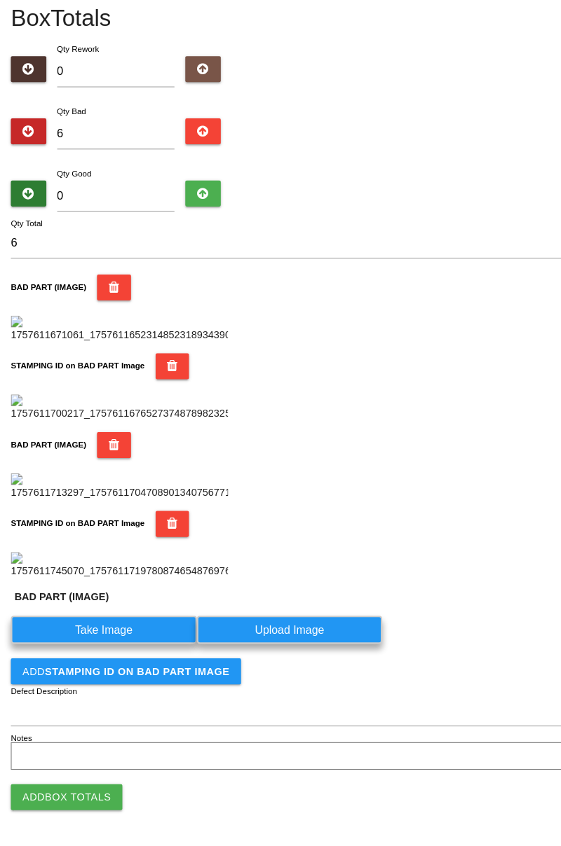
click at [125, 650] on label "Take Image" at bounding box center [101, 636] width 180 height 27
click at [0, 0] on \(IMAGE\) "Take Image" at bounding box center [0, 0] width 0 height 0
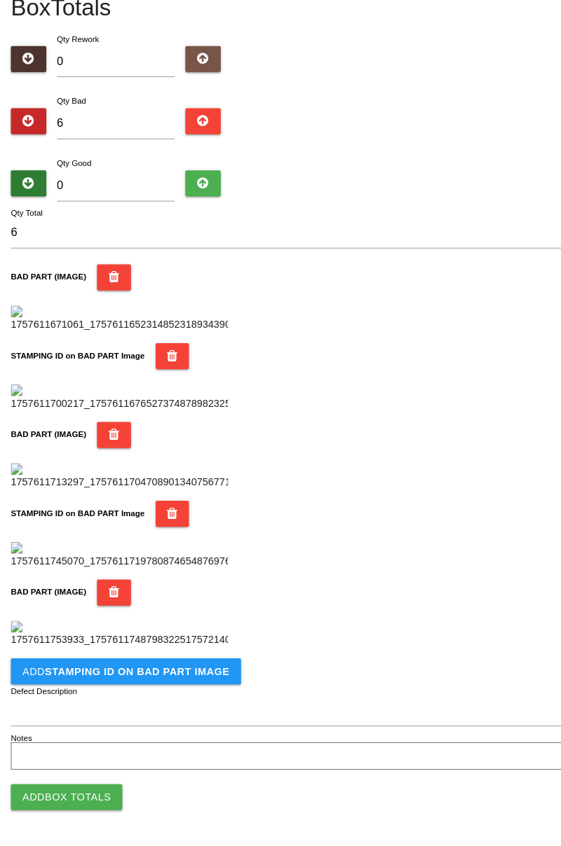
scroll to position [998, 0]
click at [172, 686] on button "Add STAMPING ID on BAD PART Image" at bounding box center [122, 676] width 223 height 25
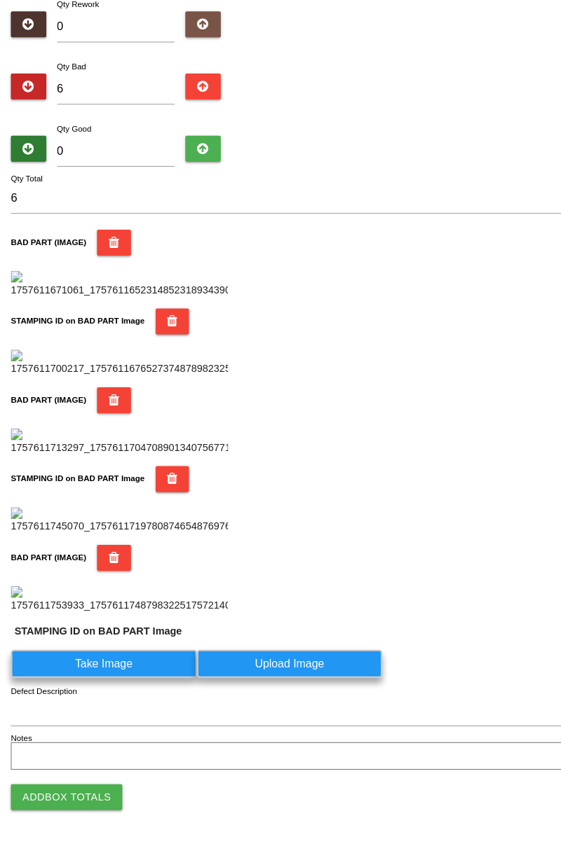
click at [148, 683] on label "Take Image" at bounding box center [101, 669] width 180 height 27
click at [0, 0] on PART "Take Image" at bounding box center [0, 0] width 0 height 0
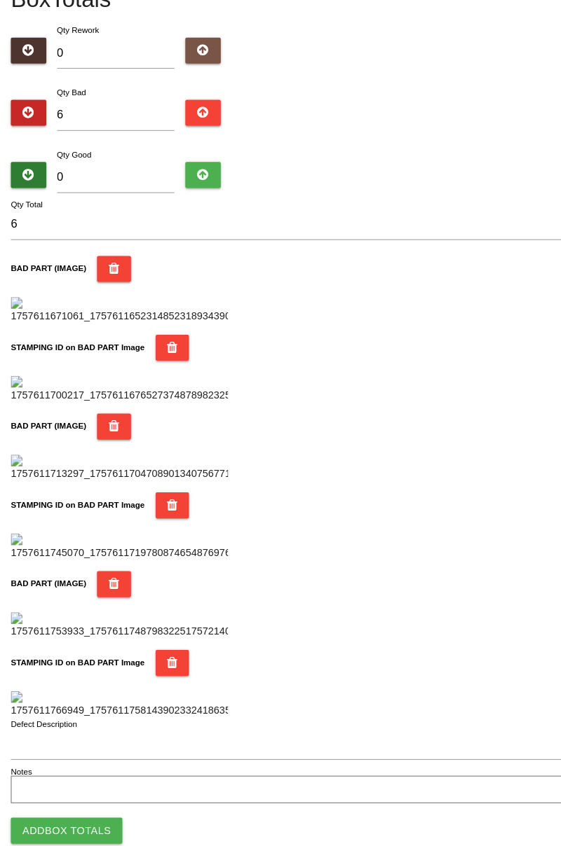
scroll to position [0, 0]
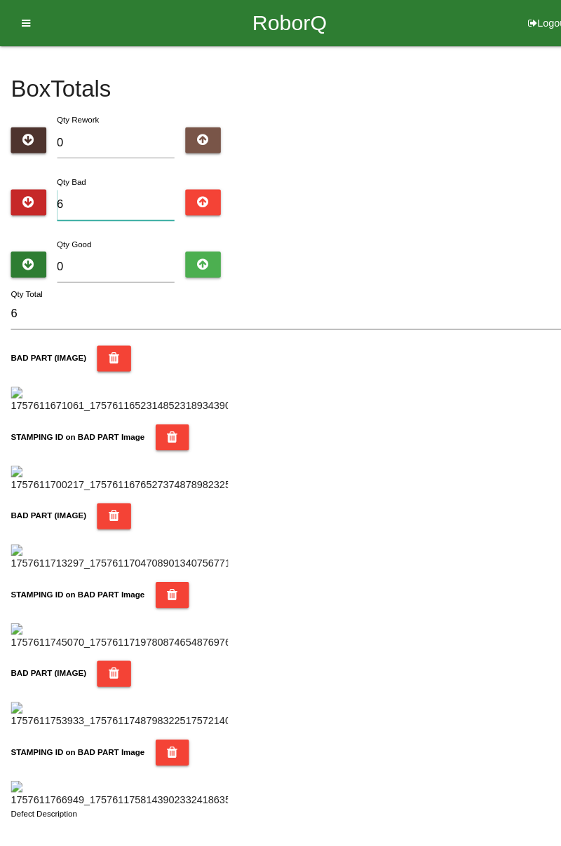
click at [129, 203] on input "6" at bounding box center [112, 199] width 114 height 30
type input "0"
type input "3"
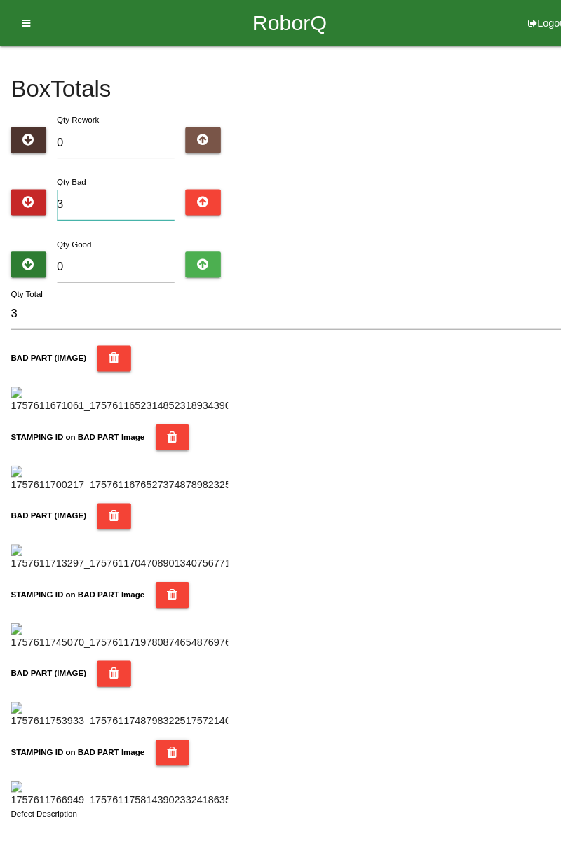
type input "0"
type input "3"
click at [95, 193] on input "3" at bounding box center [112, 199] width 114 height 30
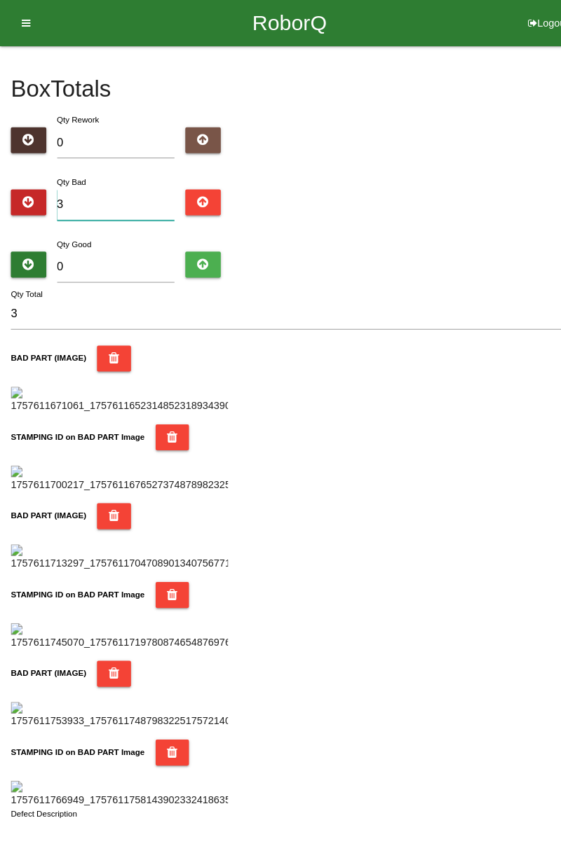
type input "0"
type input "1"
type input "13"
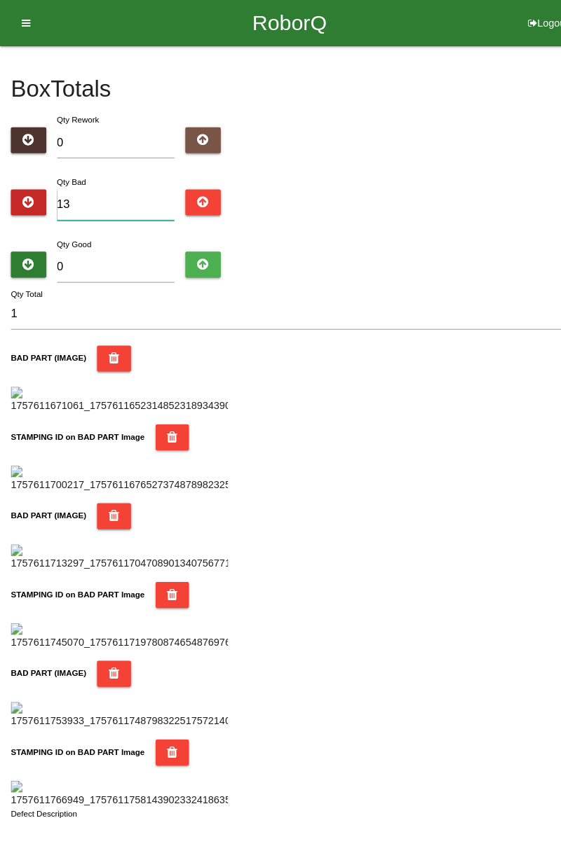
type input "13"
click at [115, 263] on input "0" at bounding box center [112, 259] width 114 height 30
type input "7"
type input "20"
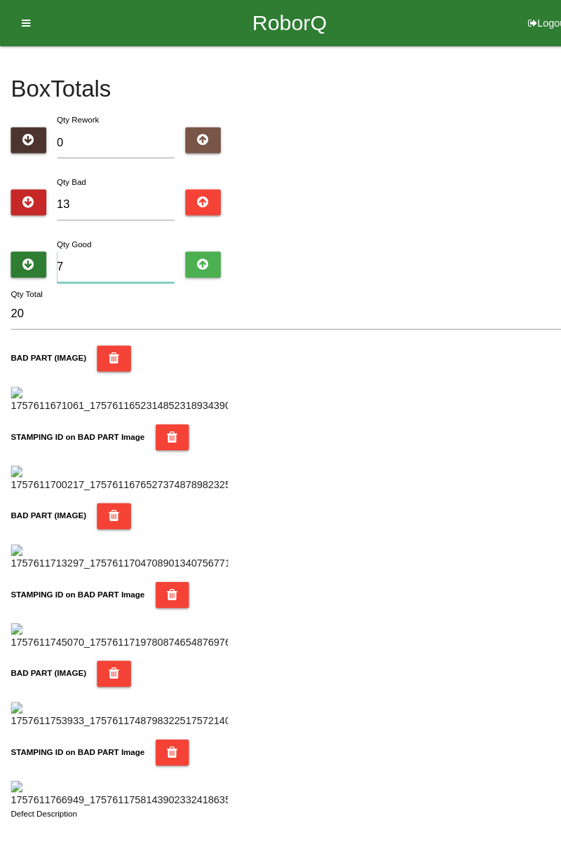
type input "71"
type input "84"
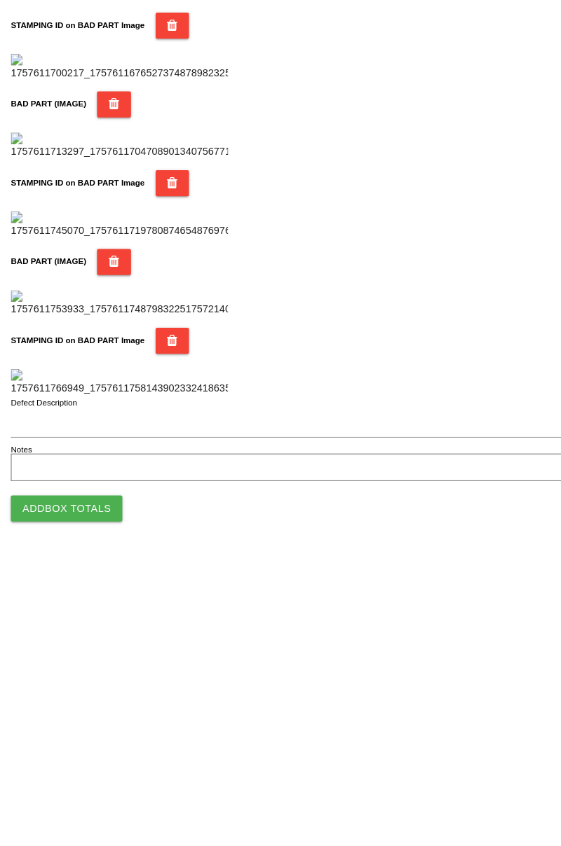
type input "71"
click at [90, 799] on button "Add Box Totals" at bounding box center [65, 798] width 108 height 25
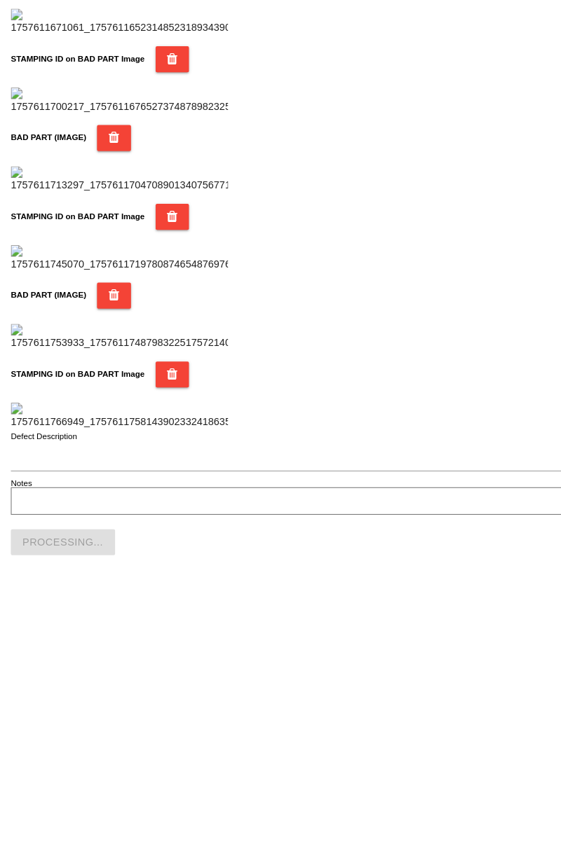
scroll to position [1228, 0]
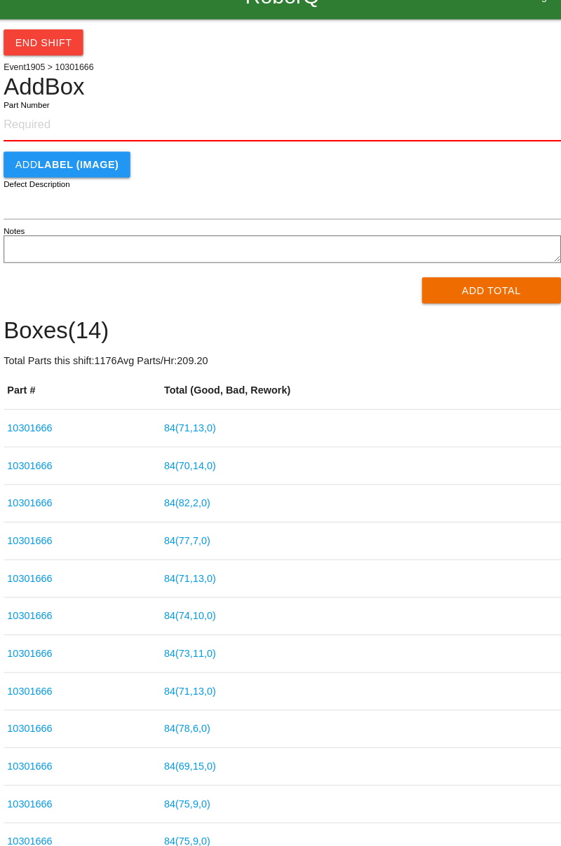
click at [60, 146] on input "Part Number" at bounding box center [281, 147] width 540 height 31
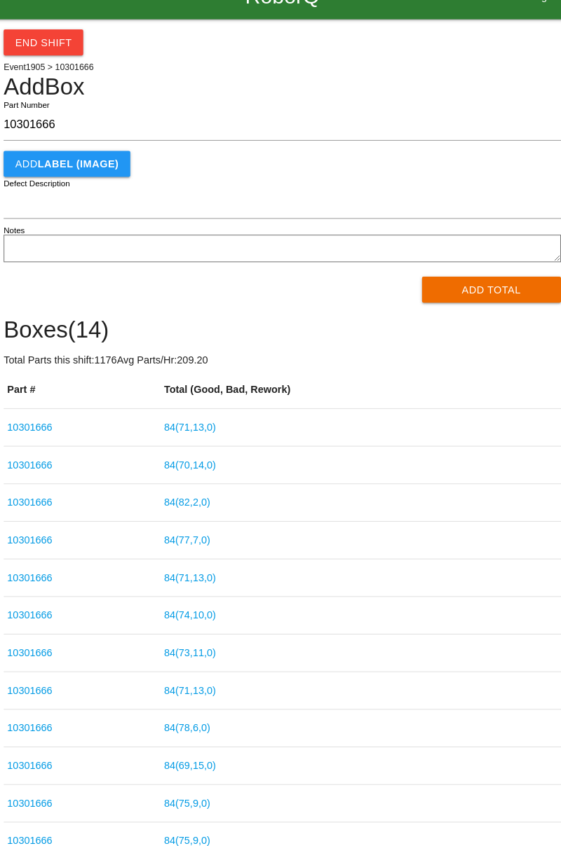
type input "10301666"
click at [495, 308] on button "Add Total" at bounding box center [483, 306] width 135 height 25
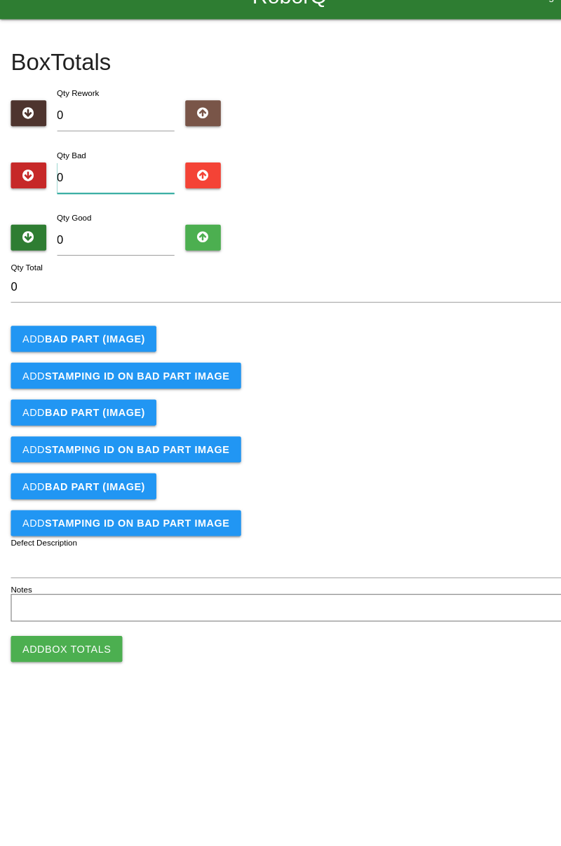
click at [125, 198] on input "0" at bounding box center [112, 199] width 114 height 30
type input "4"
click at [121, 358] on b "BAD PART (IMAGE)" at bounding box center [91, 354] width 97 height 11
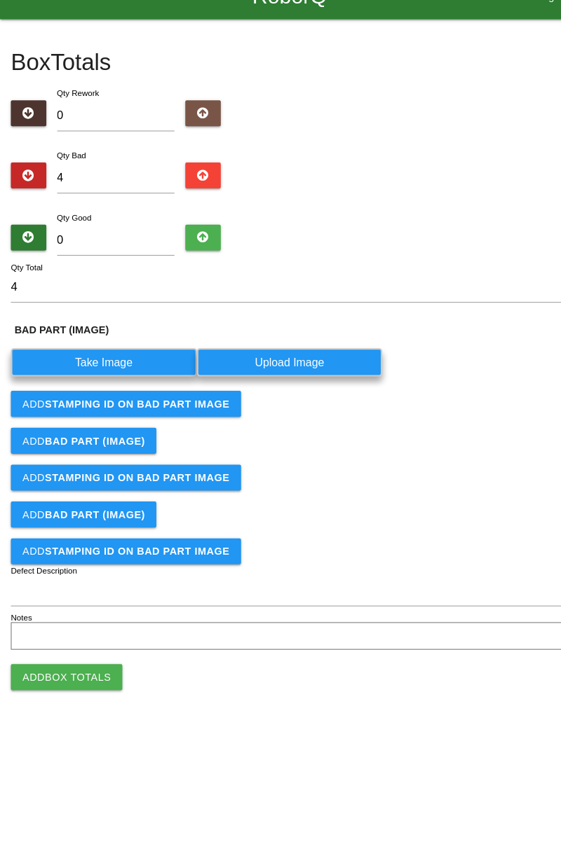
click at [112, 377] on label "Take Image" at bounding box center [101, 377] width 180 height 27
click at [0, 0] on \(IMAGE\) "Take Image" at bounding box center [0, 0] width 0 height 0
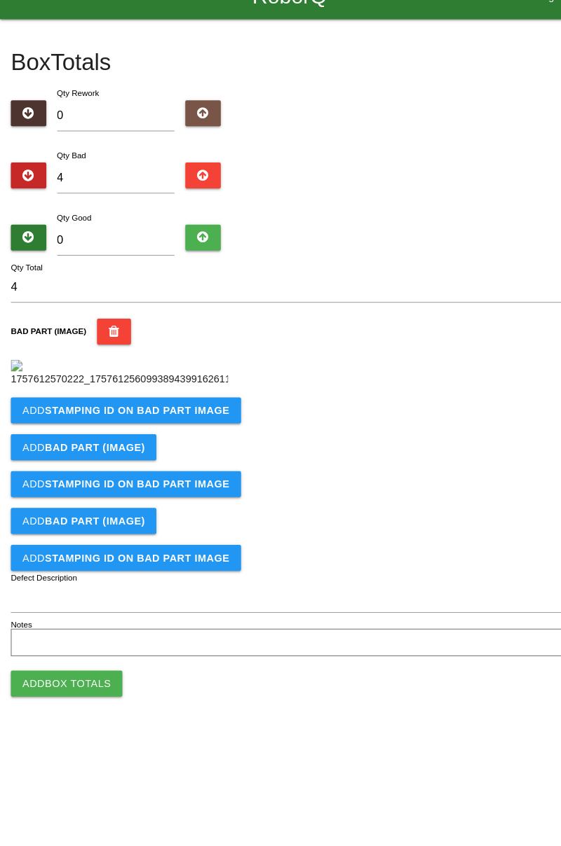
click at [207, 447] on div "Add BAD PART (IMAGE)" at bounding box center [281, 459] width 540 height 25
click at [157, 430] on b "STAMPING ID on BAD PART Image" at bounding box center [132, 423] width 179 height 11
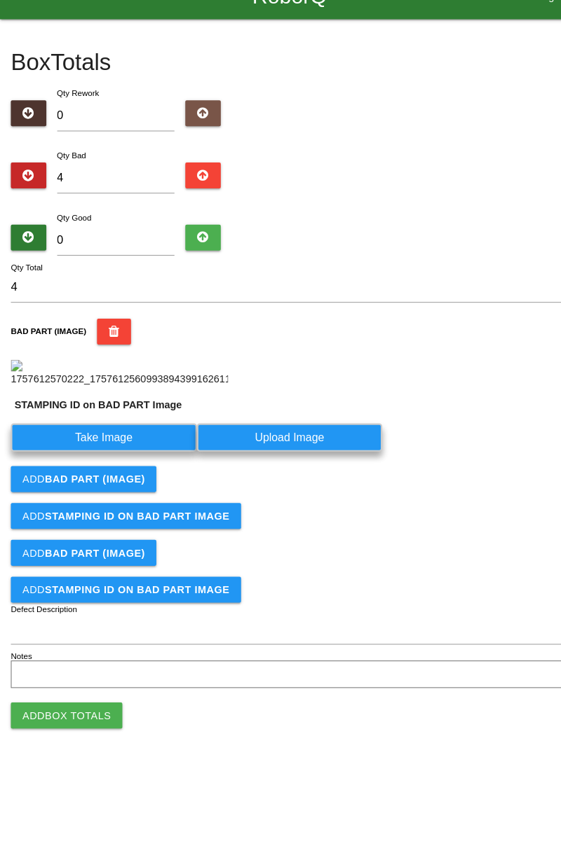
click at [153, 464] on label "Take Image" at bounding box center [101, 450] width 180 height 27
click at [0, 0] on PART "Take Image" at bounding box center [0, 0] width 0 height 0
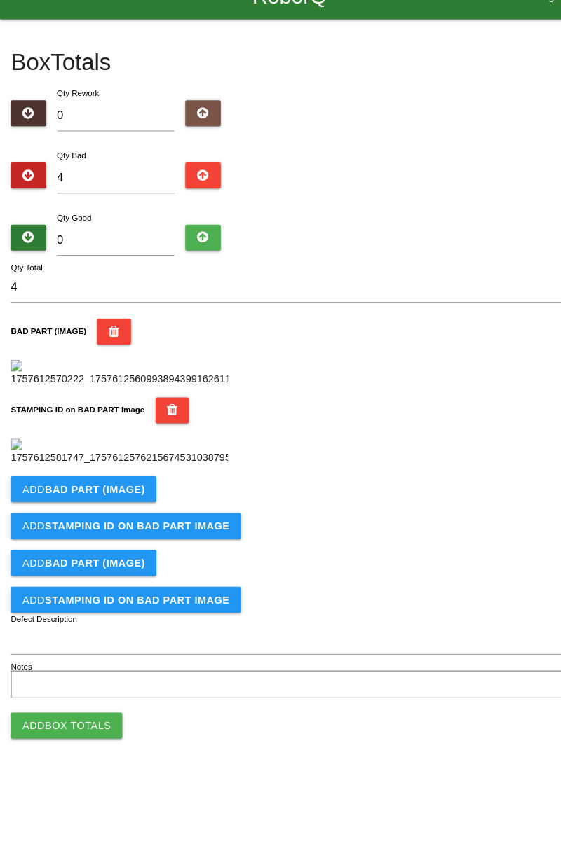
scroll to position [308, 0]
click at [128, 506] on b "BAD PART (IMAGE)" at bounding box center [91, 500] width 97 height 11
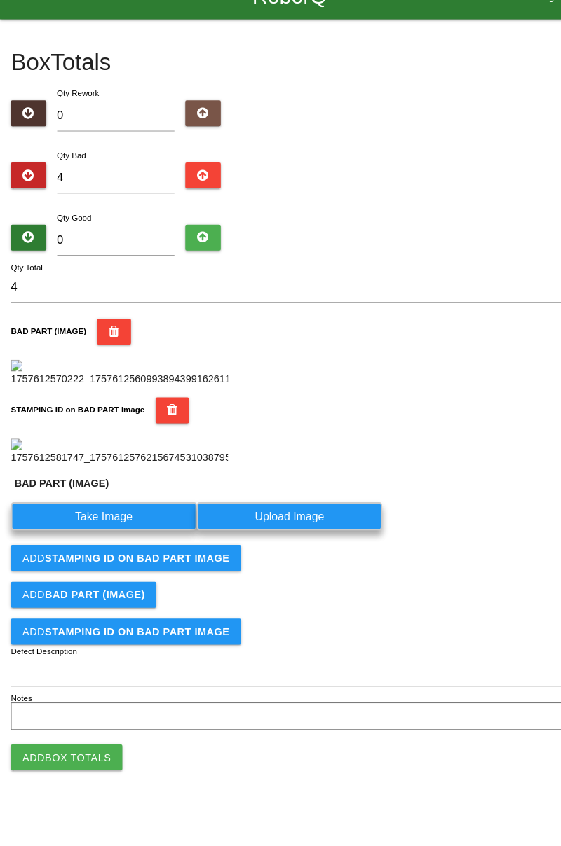
click at [114, 540] on label "Take Image" at bounding box center [101, 526] width 180 height 27
click at [0, 0] on \(IMAGE\) "Take Image" at bounding box center [0, 0] width 0 height 0
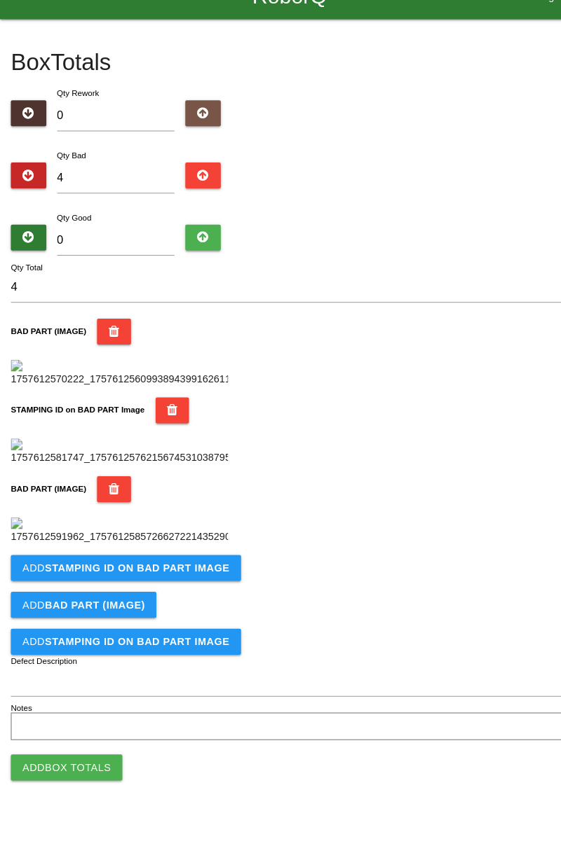
scroll to position [538, 0]
click at [198, 582] on b "STAMPING ID on BAD PART Image" at bounding box center [132, 576] width 179 height 11
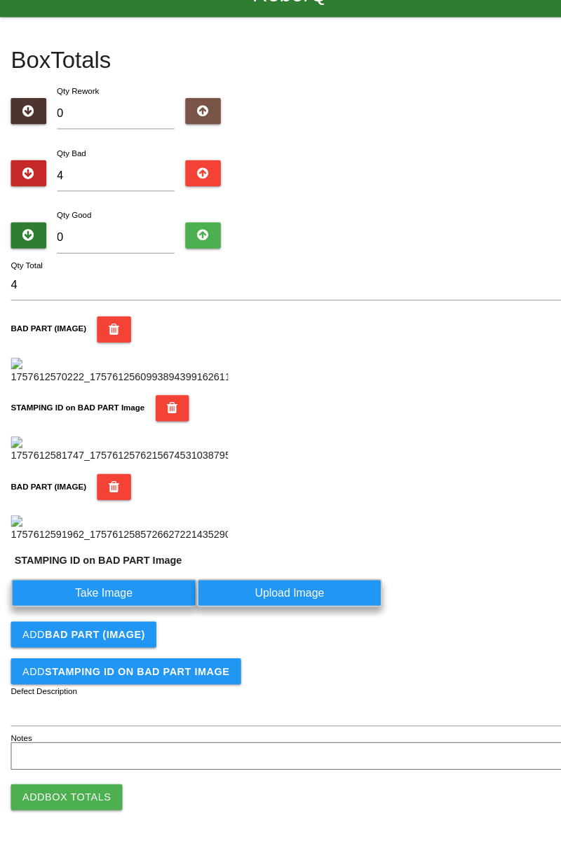
click at [136, 615] on label "Take Image" at bounding box center [101, 600] width 180 height 27
click at [0, 0] on PART "Take Image" at bounding box center [0, 0] width 0 height 0
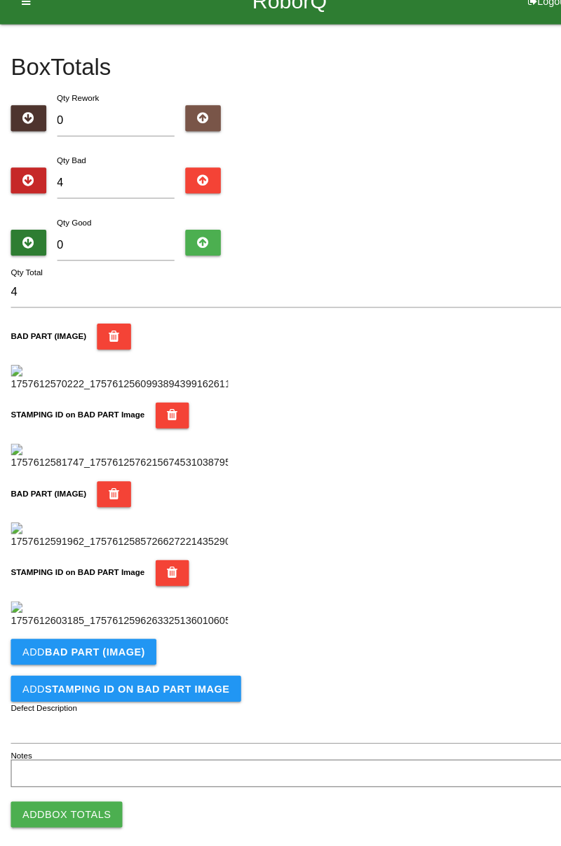
scroll to position [768, 0]
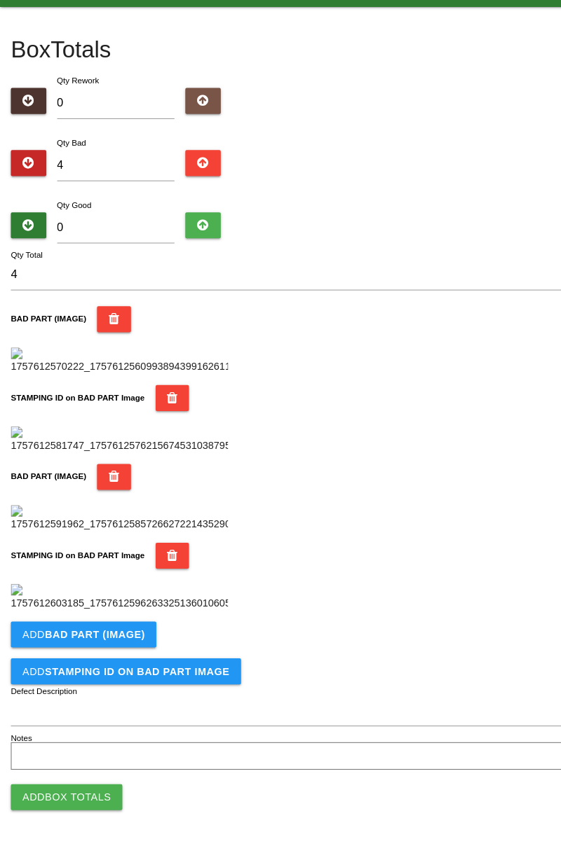
click at [121, 646] on button "Add BAD PART (IMAGE)" at bounding box center [81, 641] width 141 height 25
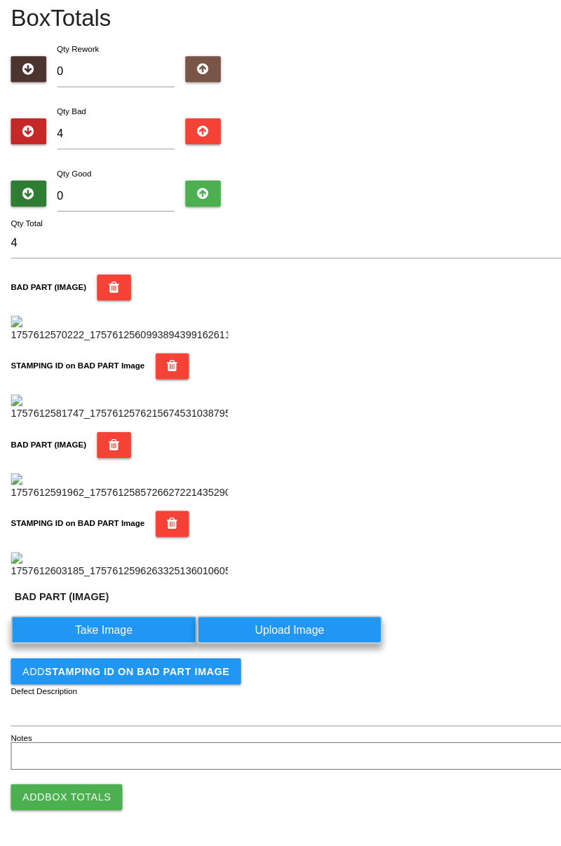
click at [122, 650] on label "Take Image" at bounding box center [101, 636] width 180 height 27
click at [0, 0] on \(IMAGE\) "Take Image" at bounding box center [0, 0] width 0 height 0
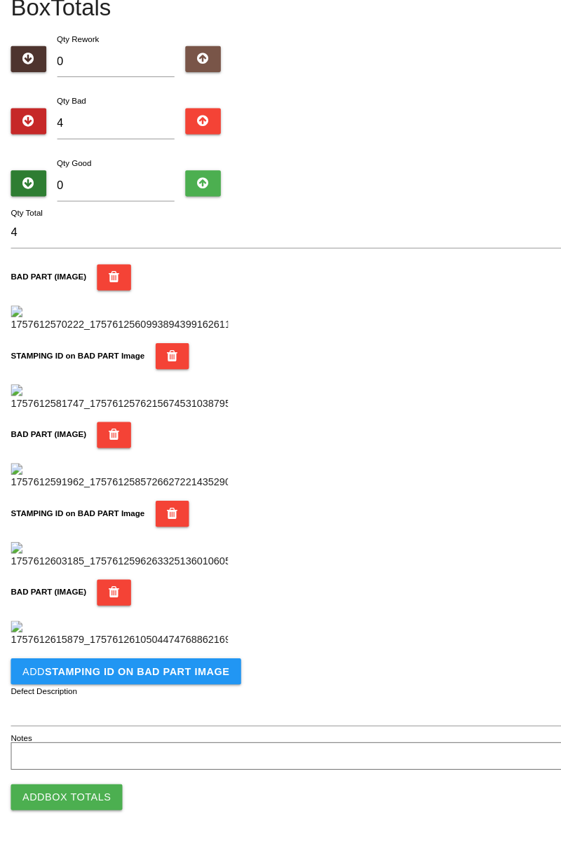
scroll to position [998, 0]
click at [167, 685] on button "Add STAMPING ID on BAD PART Image" at bounding box center [122, 676] width 223 height 25
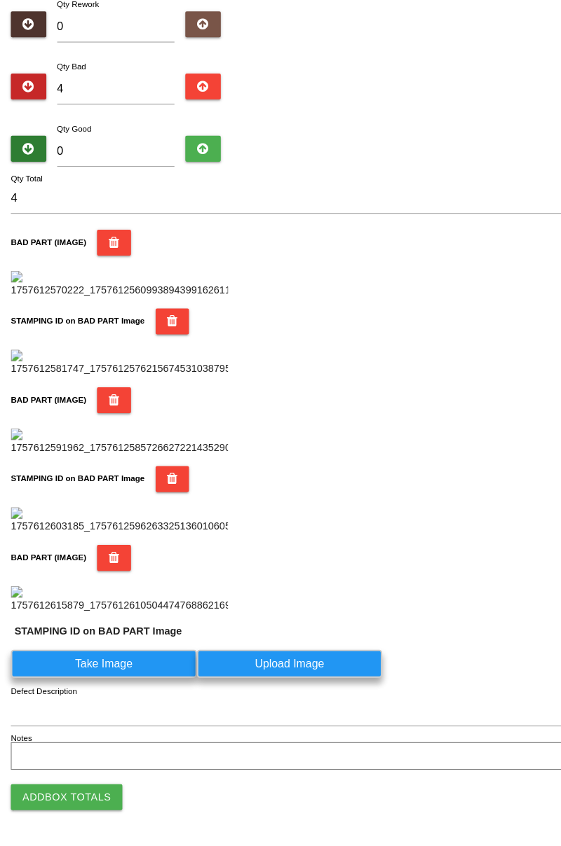
click at [127, 683] on label "Take Image" at bounding box center [101, 669] width 180 height 27
click at [0, 0] on PART "Take Image" at bounding box center [0, 0] width 0 height 0
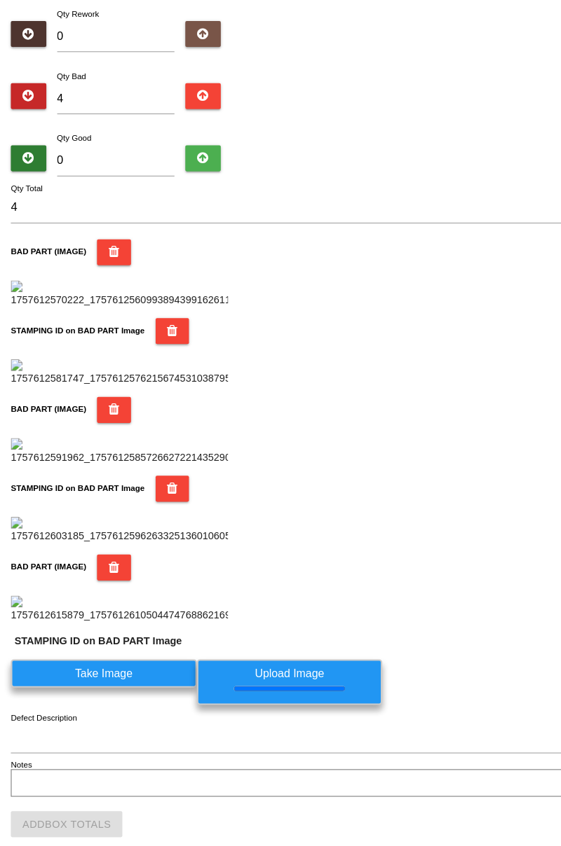
scroll to position [0, 0]
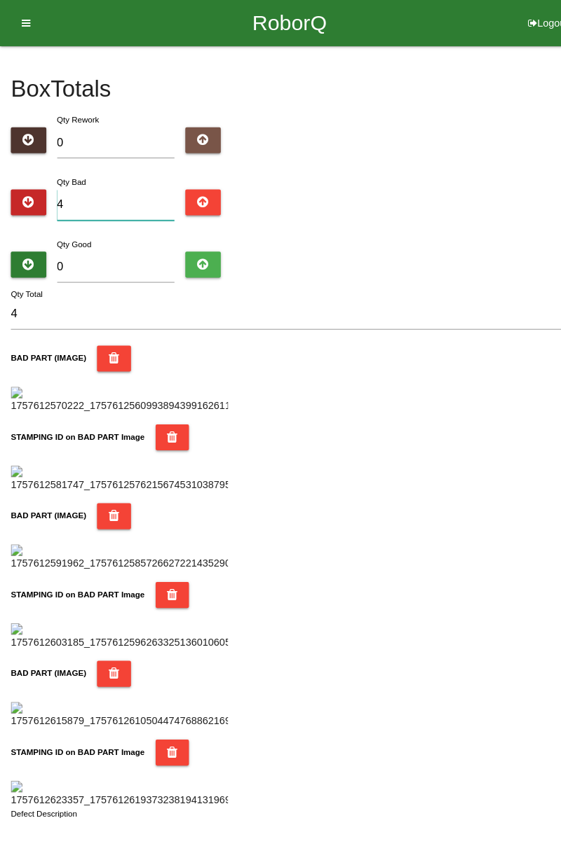
click at [119, 193] on input "4" at bounding box center [112, 199] width 114 height 30
type input "0"
type input "5"
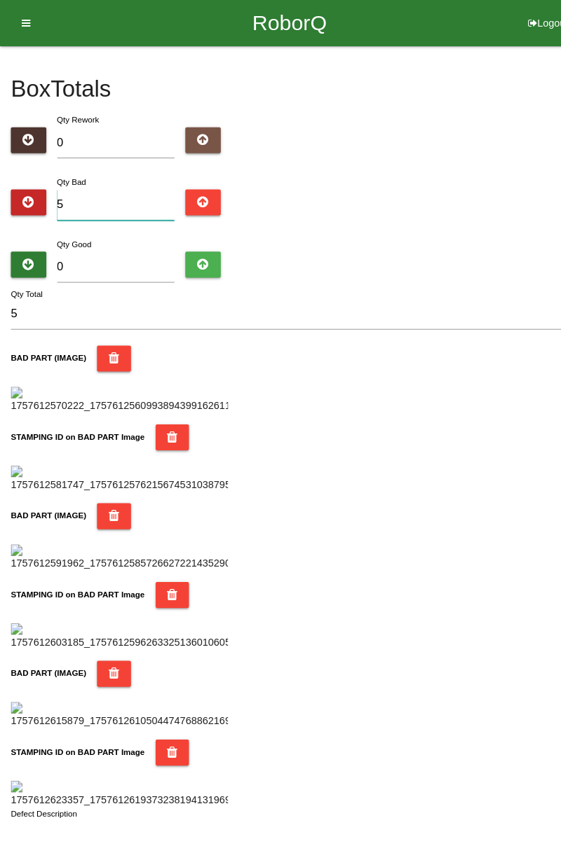
type input "5"
